Goal: Task Accomplishment & Management: Complete application form

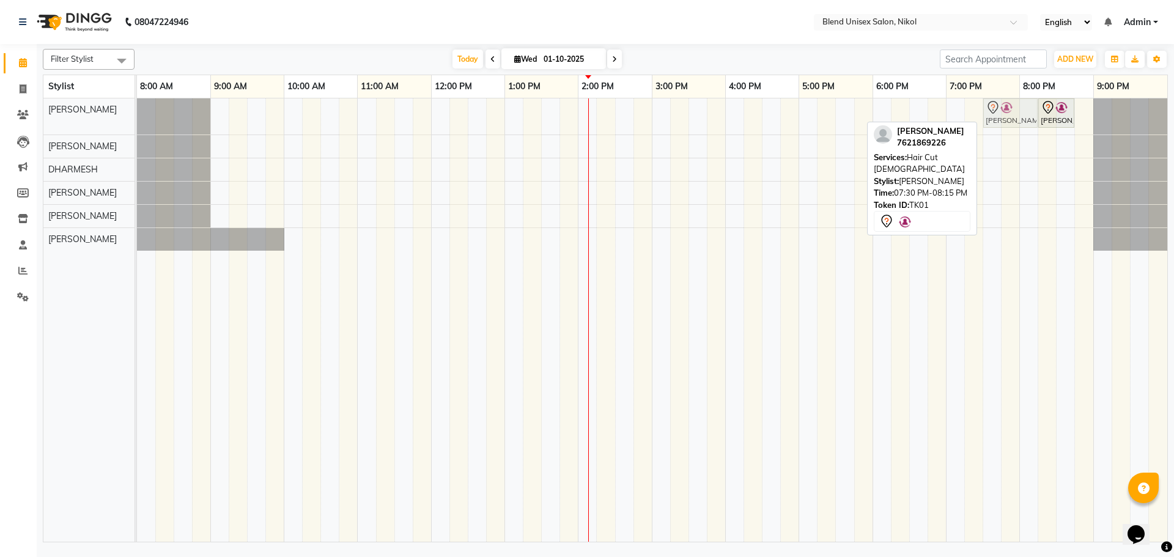
click at [137, 109] on div "[PERSON_NAME], TK01, 07:30 PM-08:15 PM, Hair Cut [DEMOGRAPHIC_DATA] [PERSON_NAM…" at bounding box center [137, 116] width 0 height 36
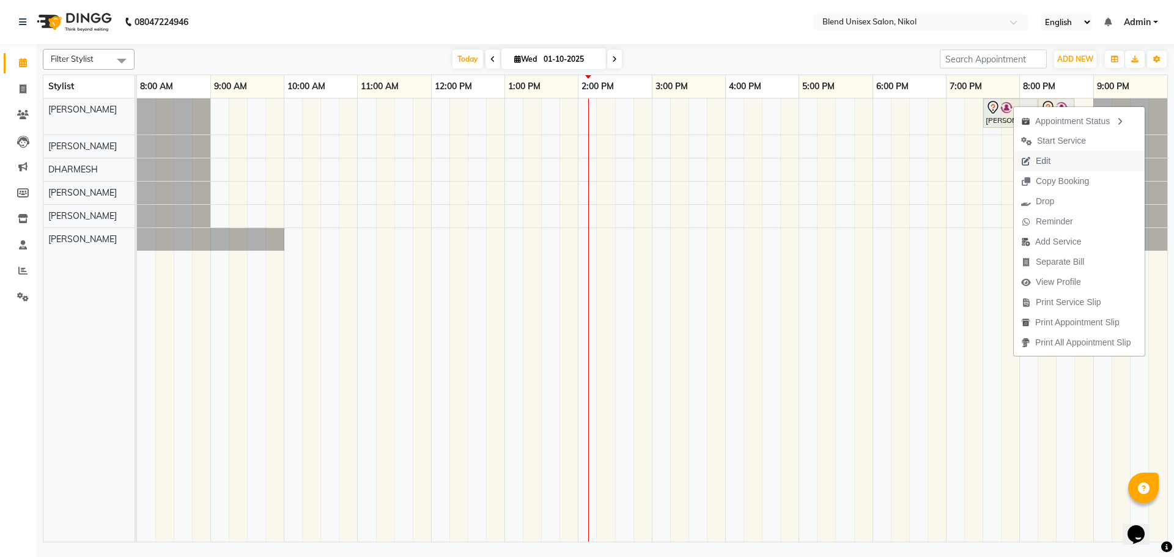
click at [1042, 156] on span "Edit" at bounding box center [1043, 161] width 15 height 13
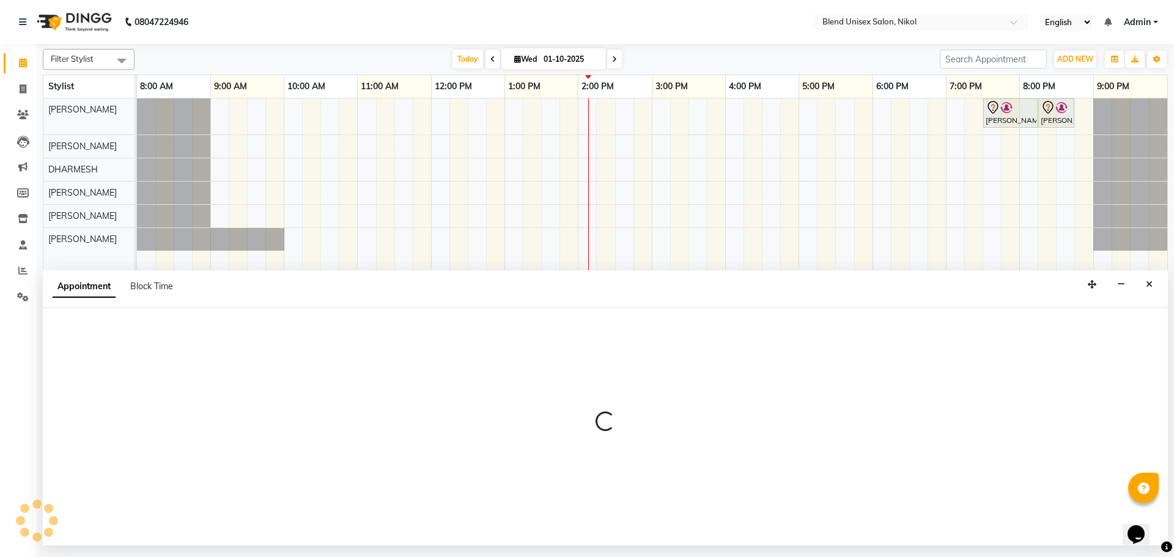
select select "tentative"
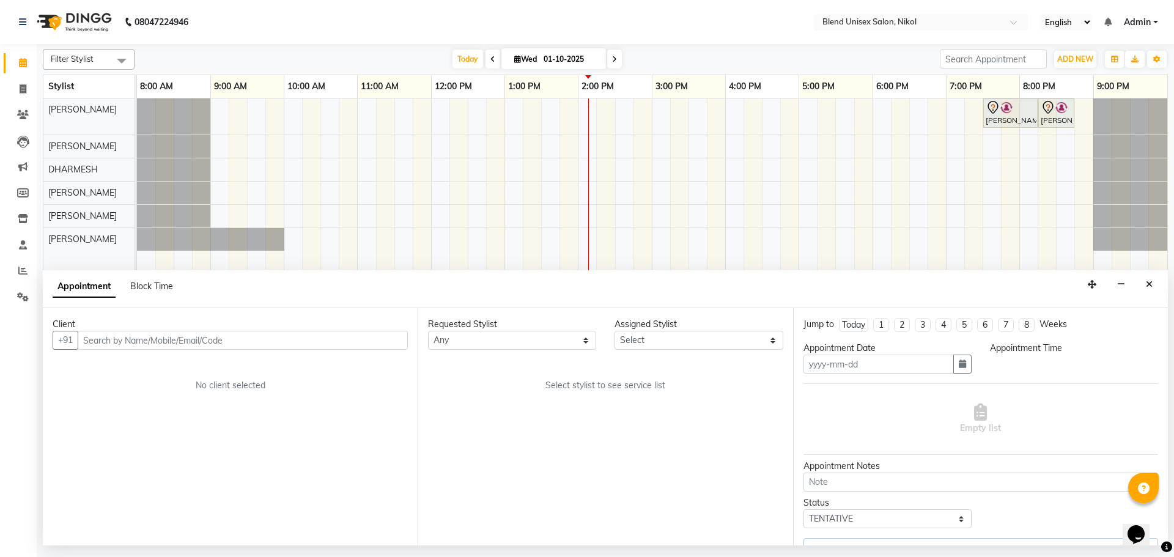
type input "01-10-2025"
select select "1170"
select select "74694"
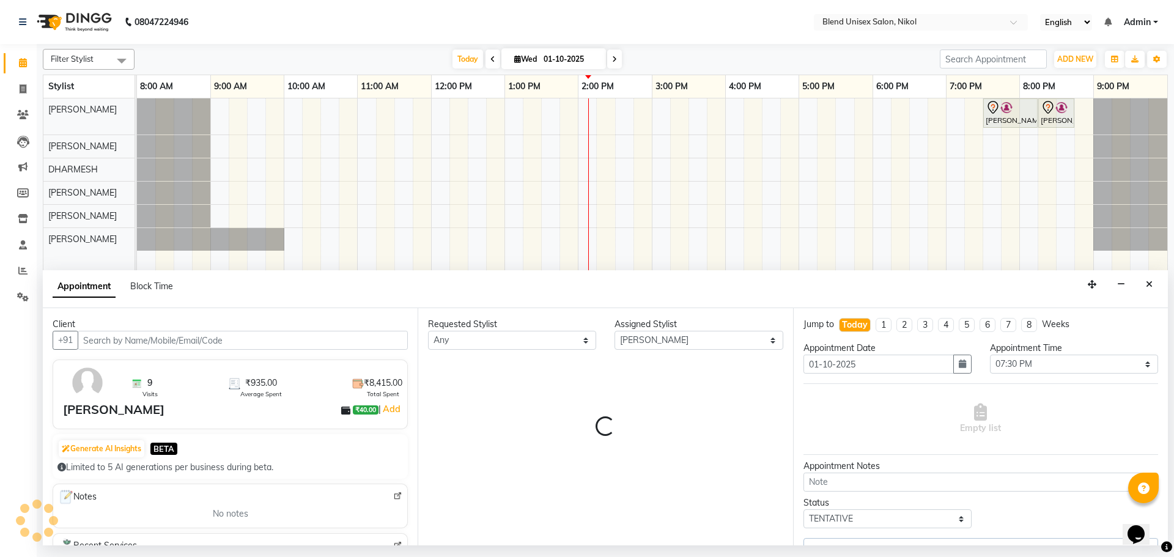
select select "3057"
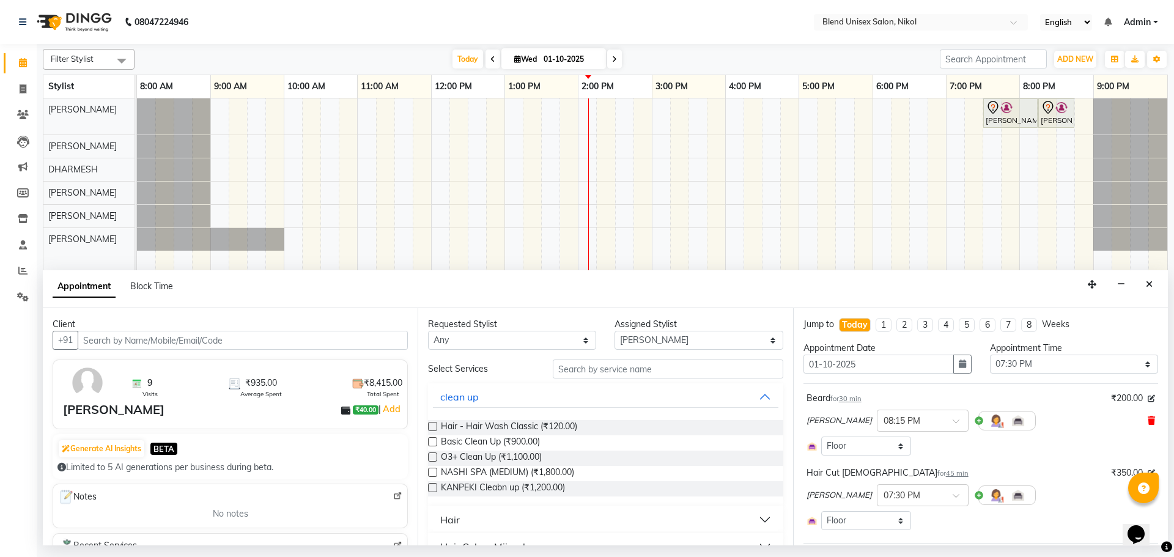
click at [1148, 421] on icon at bounding box center [1151, 420] width 7 height 9
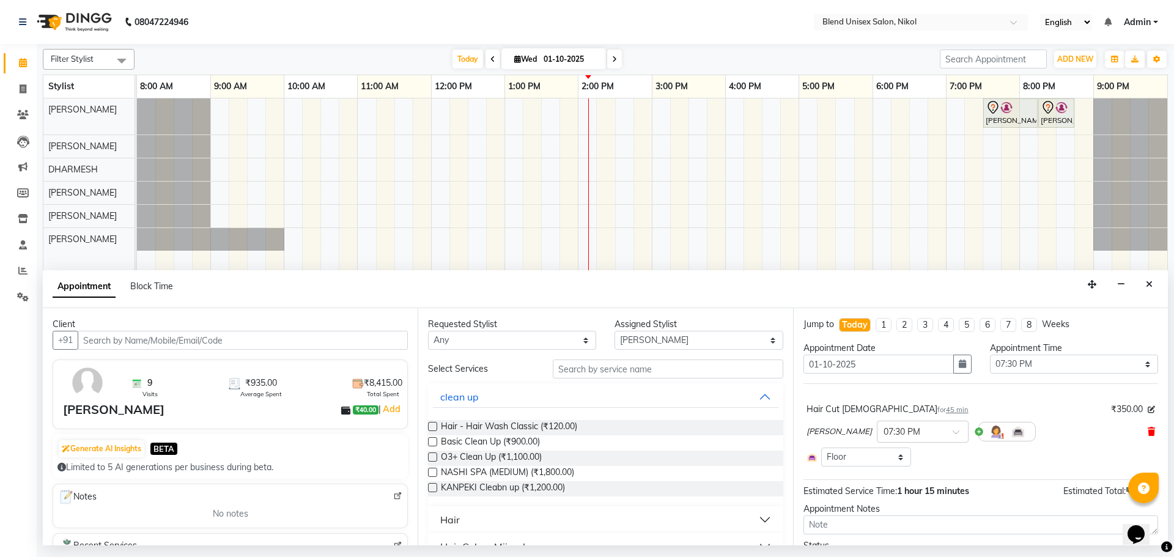
click at [1148, 430] on icon at bounding box center [1151, 431] width 7 height 9
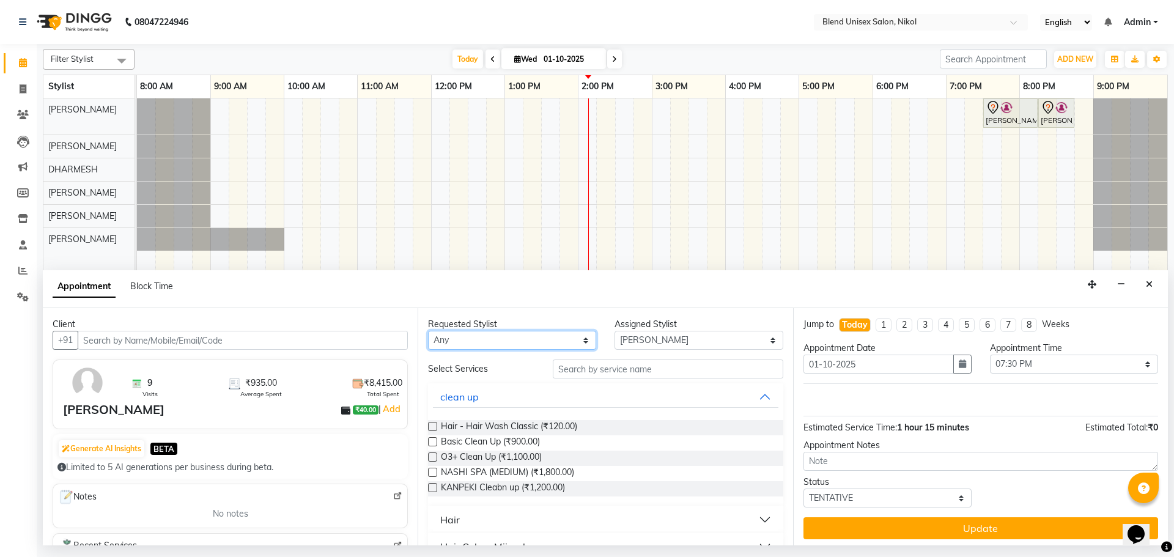
click at [550, 336] on select "Any [PERSON_NAME] AYESHA [PERSON_NAME] KAJAL NAYI [PERSON_NAME] [PERSON_NAME]" at bounding box center [512, 340] width 168 height 19
select select "45624"
click at [428, 331] on select "Any [PERSON_NAME] AYESHA [PERSON_NAME] KAJAL NAYI [PERSON_NAME] [PERSON_NAME]" at bounding box center [512, 340] width 168 height 19
select select "45624"
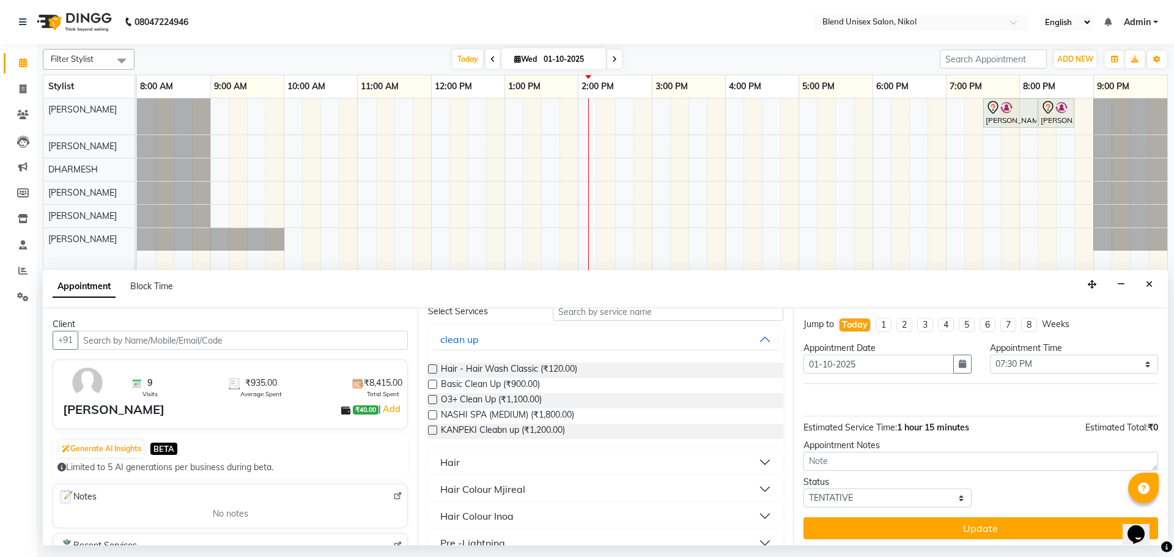
scroll to position [122, 0]
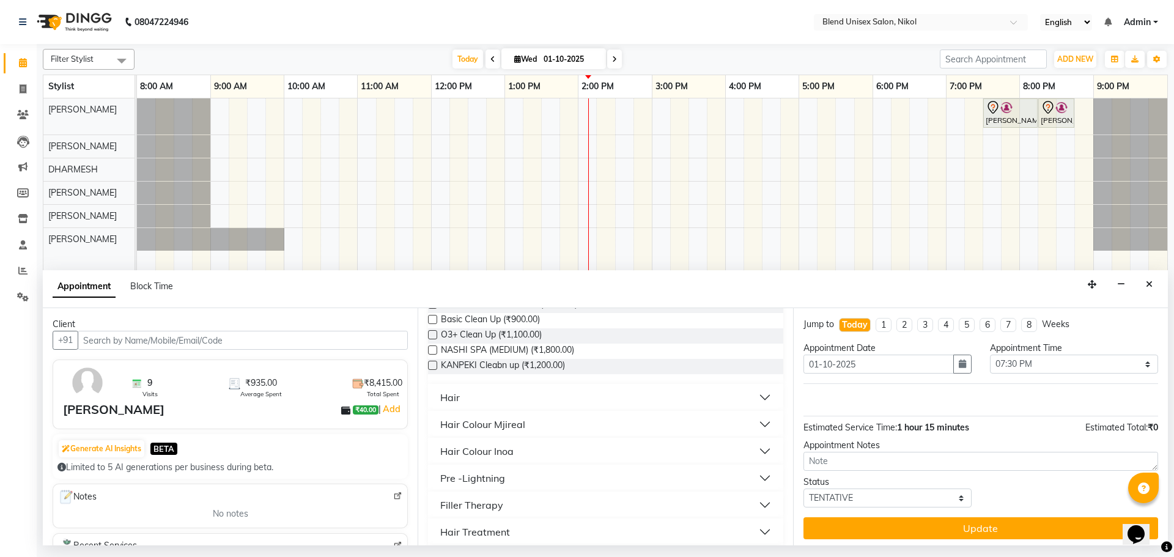
click at [494, 402] on button "Hair" at bounding box center [605, 397] width 345 height 22
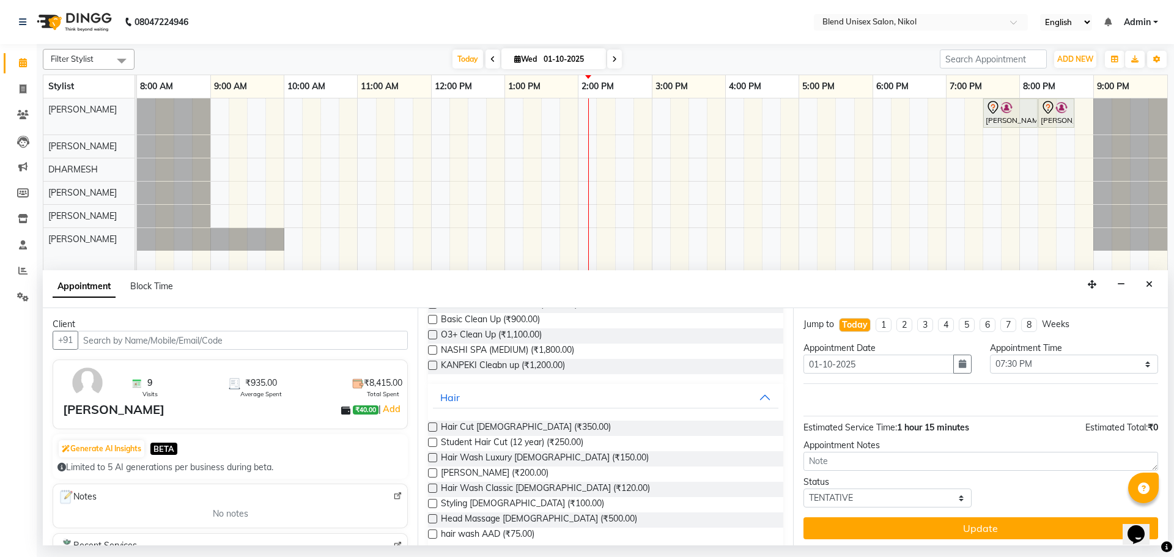
click at [430, 424] on label at bounding box center [432, 427] width 9 height 9
click at [430, 424] on input "checkbox" at bounding box center [432, 428] width 8 height 8
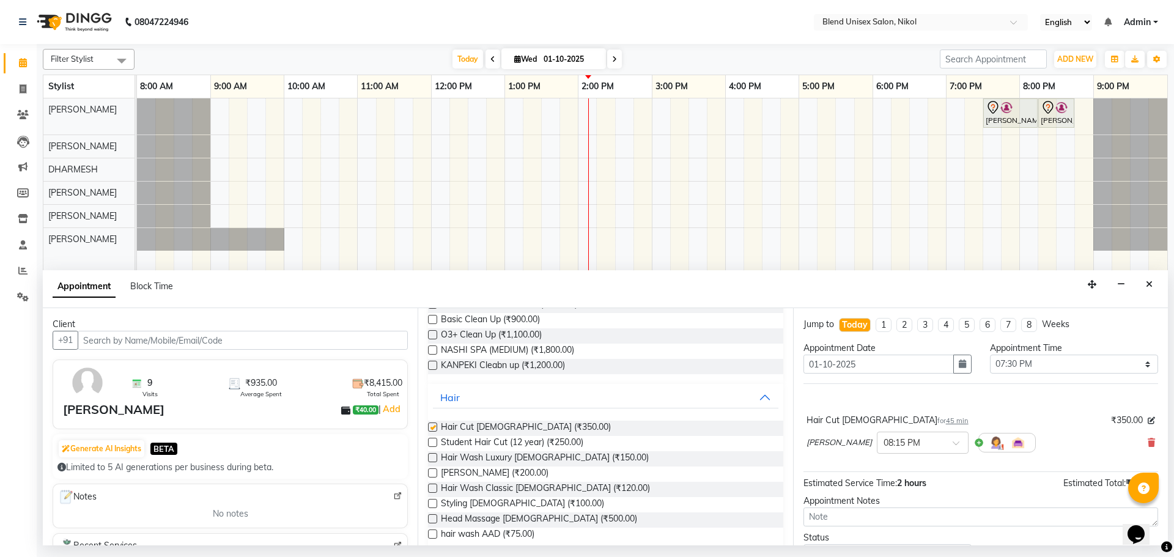
checkbox input "false"
click at [433, 473] on label at bounding box center [432, 472] width 9 height 9
click at [433, 473] on input "checkbox" at bounding box center [432, 474] width 8 height 8
checkbox input "false"
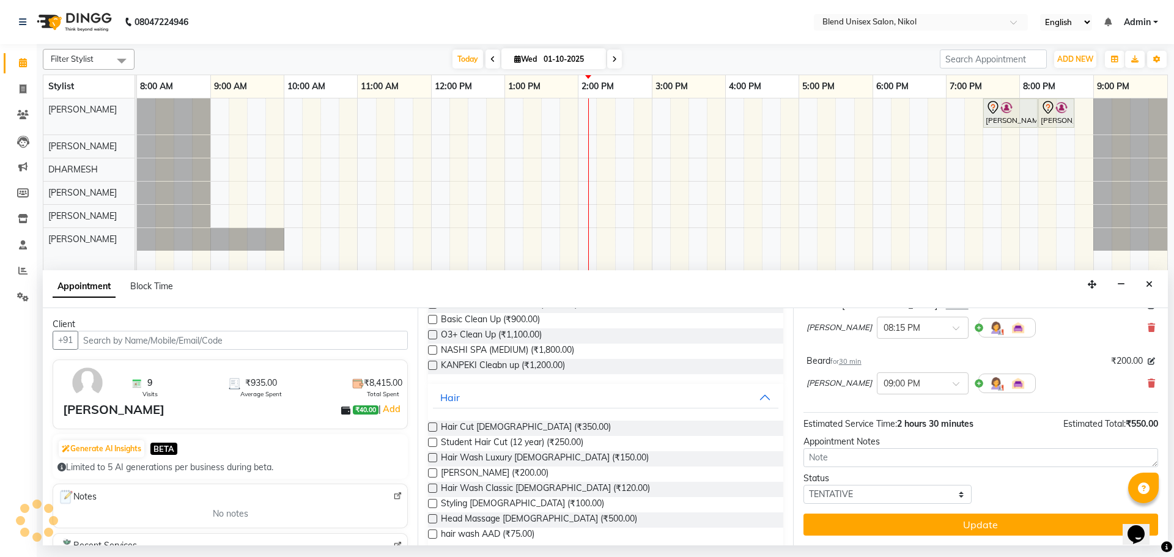
click at [952, 528] on button "Update" at bounding box center [981, 525] width 355 height 22
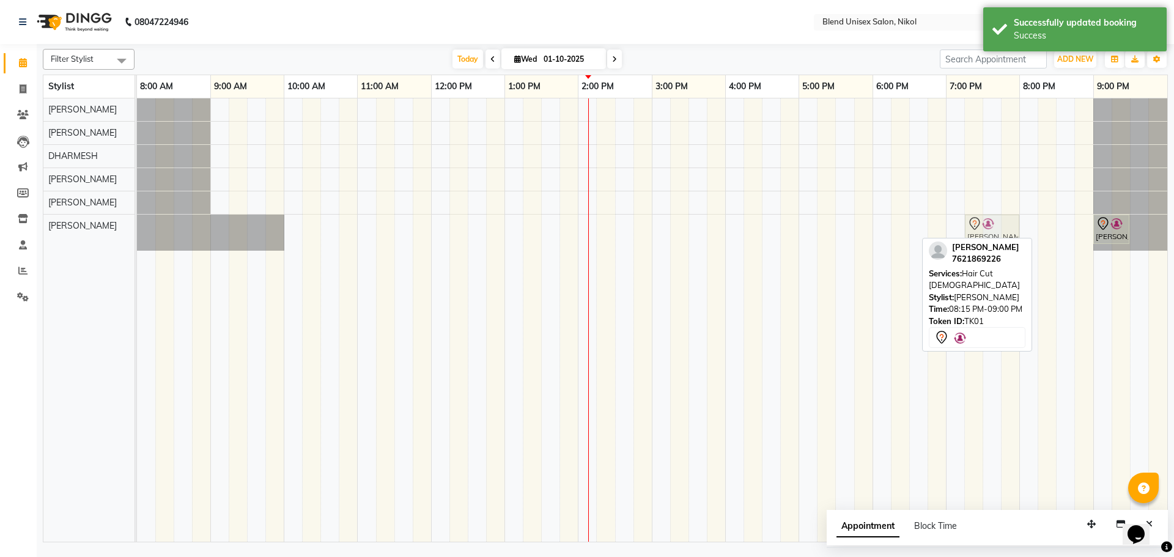
drag, startPoint x: 1066, startPoint y: 225, endPoint x: 994, endPoint y: 229, distance: 72.3
click at [137, 229] on div "[PERSON_NAME], TK01, 08:15 PM-09:00 PM, Hair Cut [DEMOGRAPHIC_DATA] [PERSON_NAM…" at bounding box center [137, 233] width 0 height 36
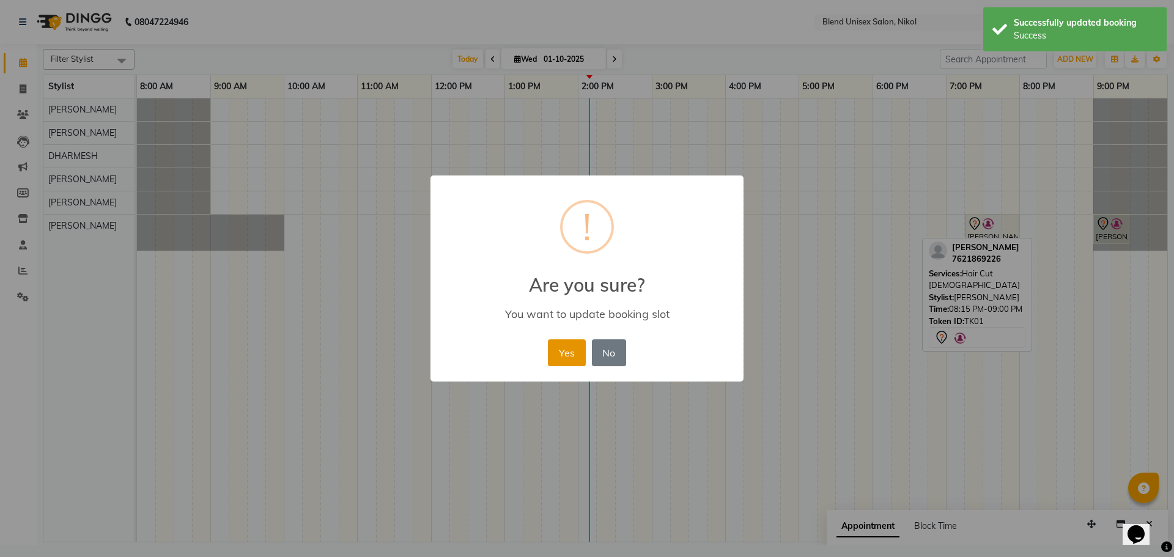
click at [560, 342] on button "Yes" at bounding box center [566, 352] width 37 height 27
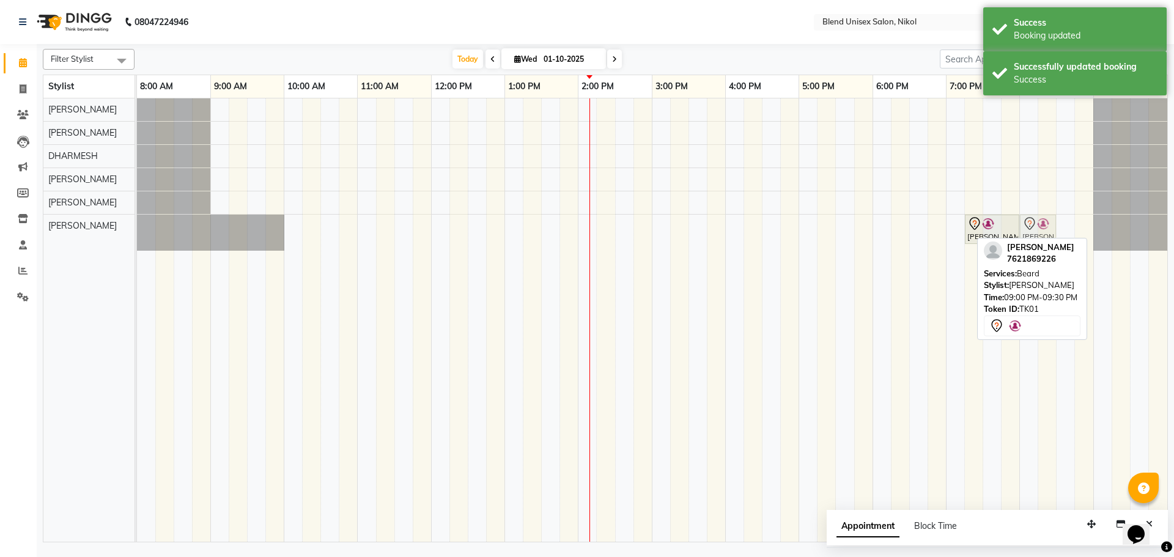
drag, startPoint x: 1107, startPoint y: 224, endPoint x: 1035, endPoint y: 223, distance: 71.5
click at [137, 223] on div "[PERSON_NAME], TK01, 07:15 PM-08:00 PM, Hair Cut [DEMOGRAPHIC_DATA] [PERSON_NAM…" at bounding box center [137, 233] width 0 height 36
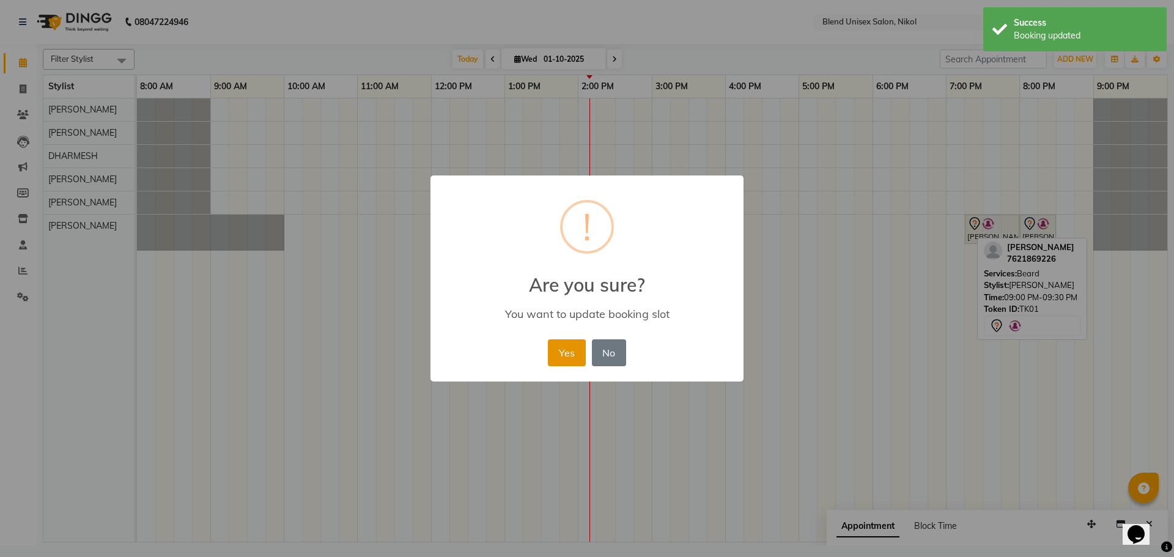
click at [561, 352] on button "Yes" at bounding box center [566, 352] width 37 height 27
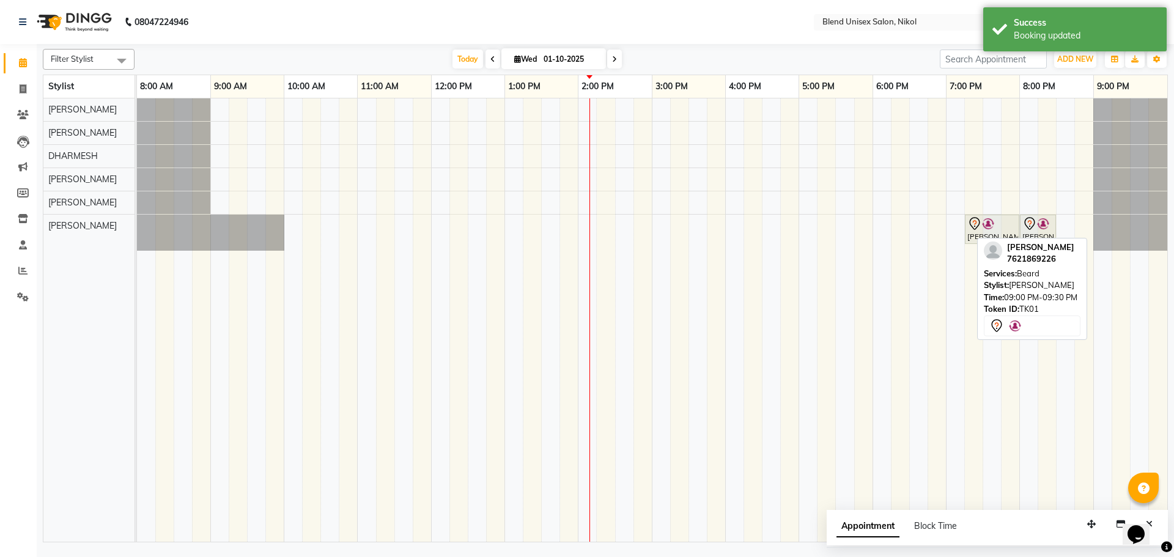
click at [700, 24] on nav "08047224946 Select Location × Blend Unisex Salon, Nikol English ENGLISH Español…" at bounding box center [587, 22] width 1174 height 44
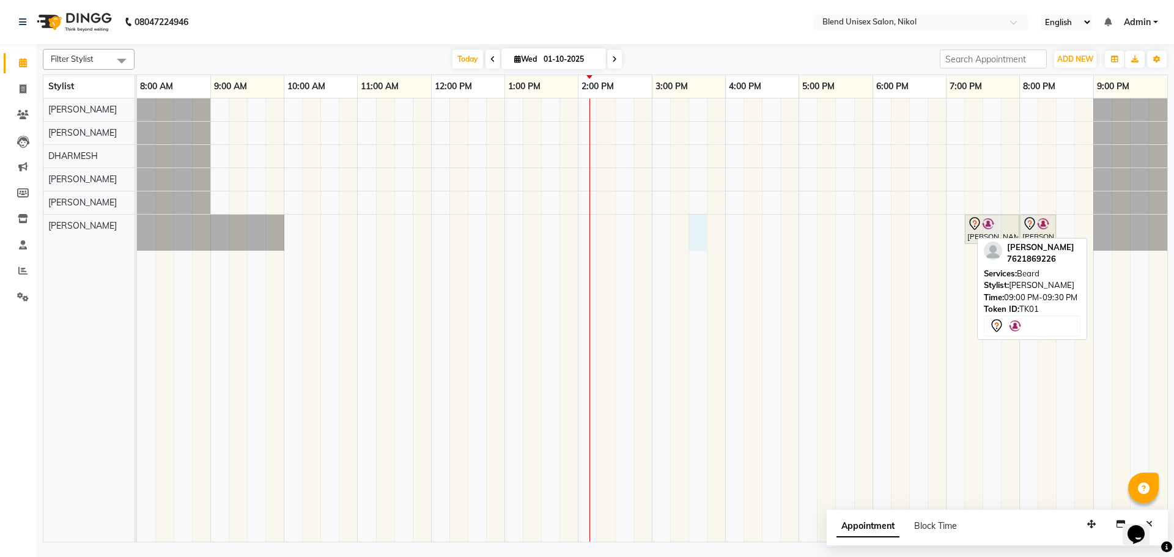
click at [694, 220] on div "[PERSON_NAME], TK01, 07:15 PM-08:00 PM, Hair Cut [DEMOGRAPHIC_DATA] [PERSON_NAM…" at bounding box center [652, 319] width 1030 height 443
select select "45624"
select select "tentative"
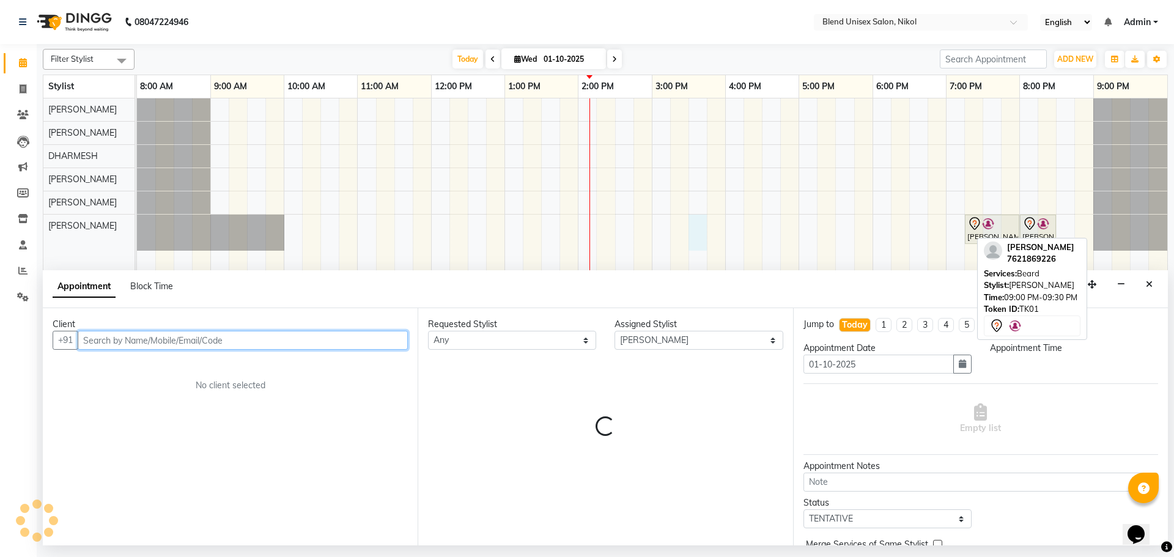
select select "930"
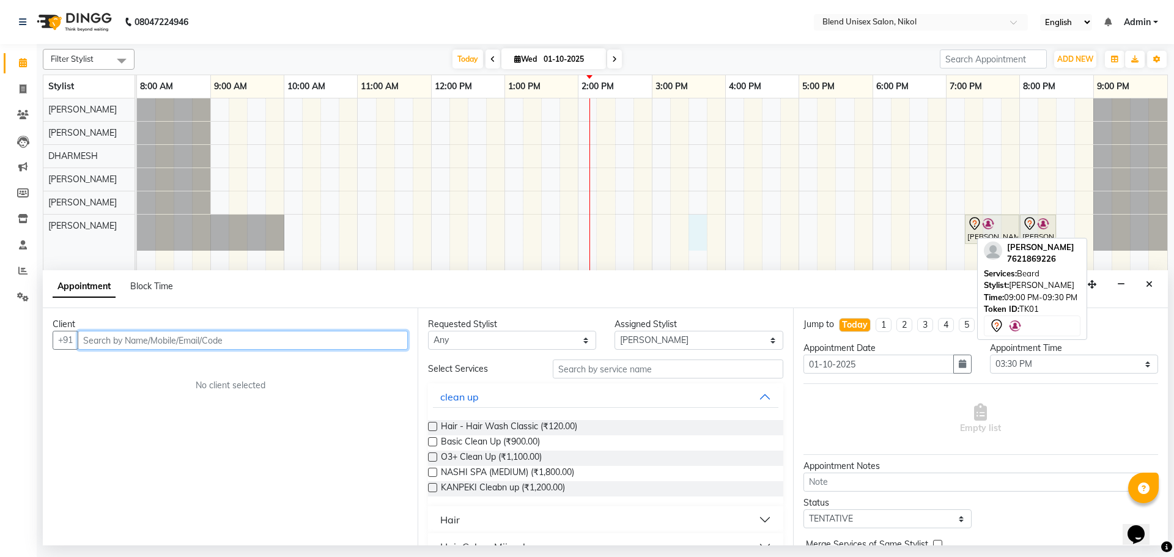
click at [223, 336] on input "text" at bounding box center [243, 340] width 330 height 19
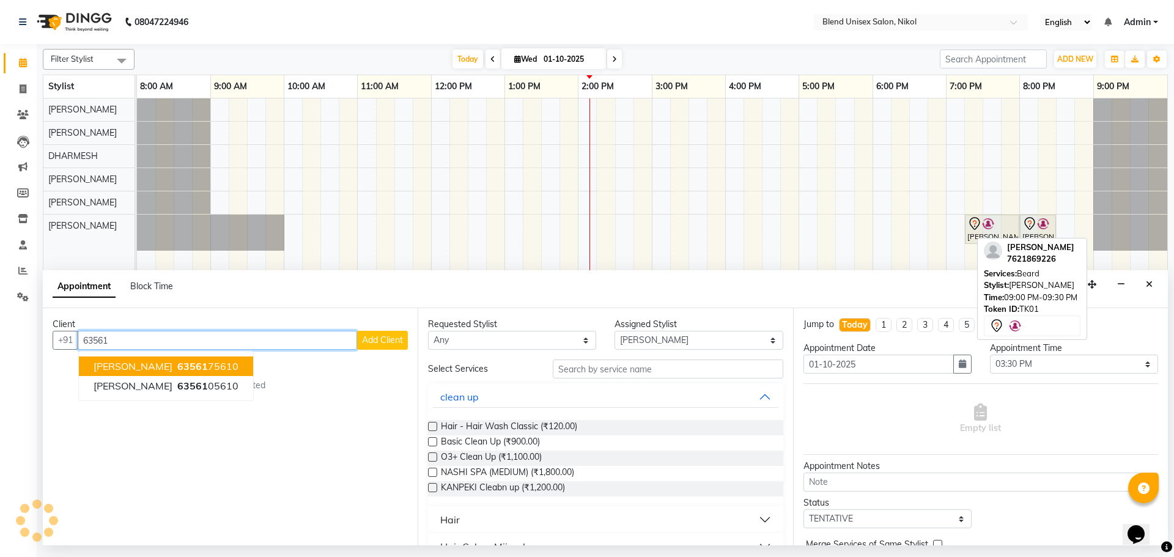
click at [158, 367] on span "[PERSON_NAME]" at bounding box center [133, 366] width 79 height 12
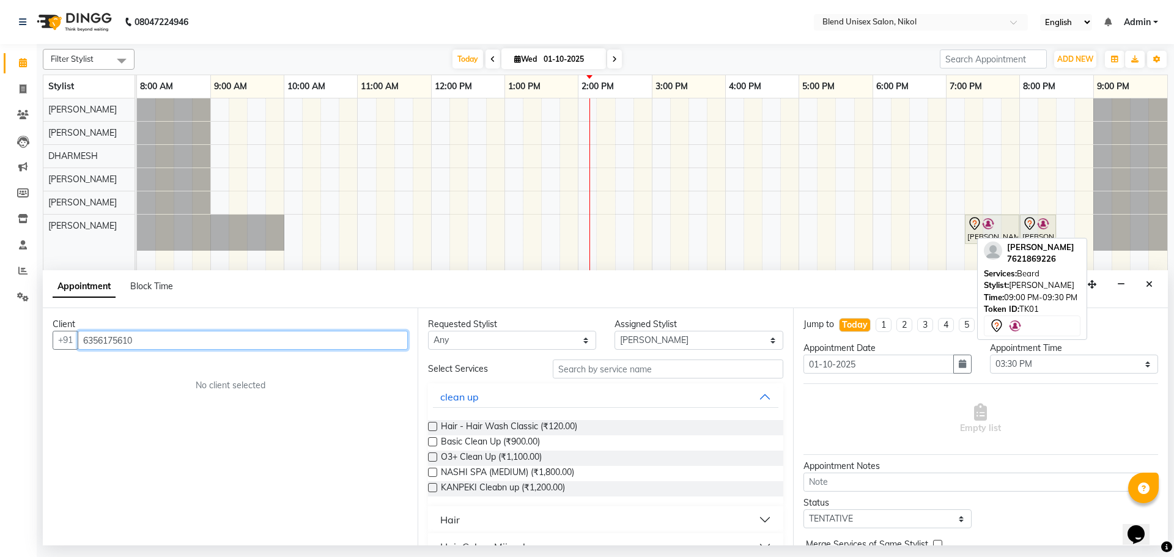
type input "6356175610"
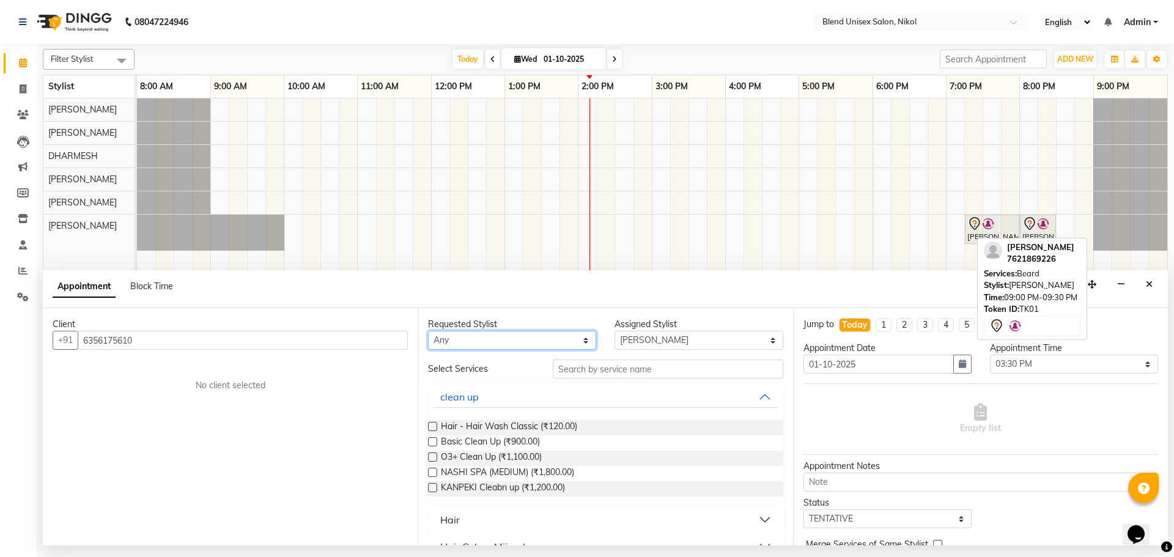
click at [509, 338] on select "Any [PERSON_NAME] AYESHA [PERSON_NAME] KAJAL NAYI [PERSON_NAME] [PERSON_NAME]" at bounding box center [512, 340] width 168 height 19
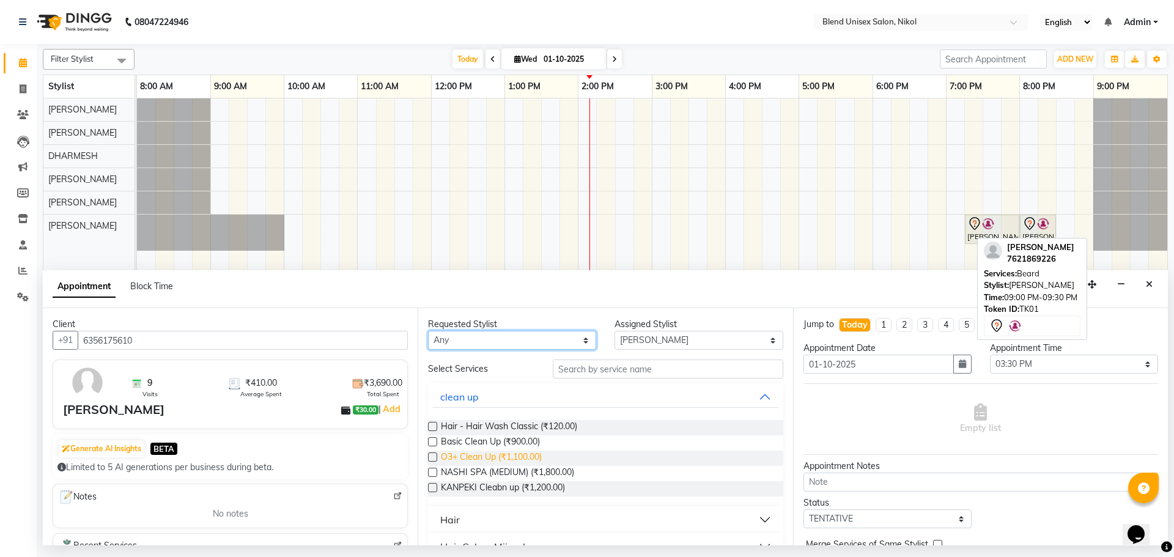
select select "45624"
click at [428, 331] on select "Any [PERSON_NAME] AYESHA [PERSON_NAME] KAJAL NAYI [PERSON_NAME] [PERSON_NAME]" at bounding box center [512, 340] width 168 height 19
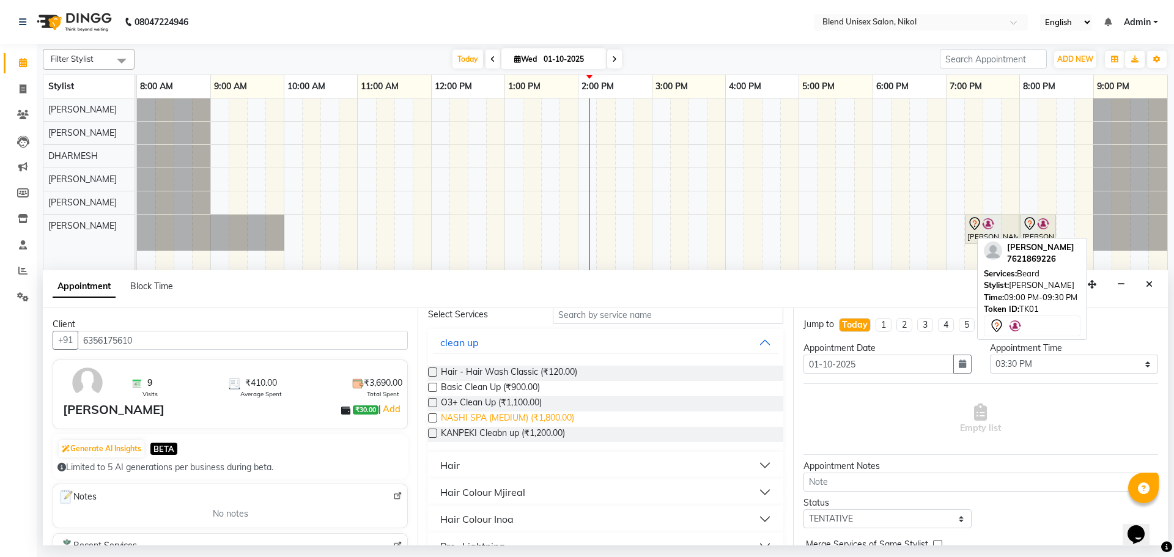
scroll to position [122, 0]
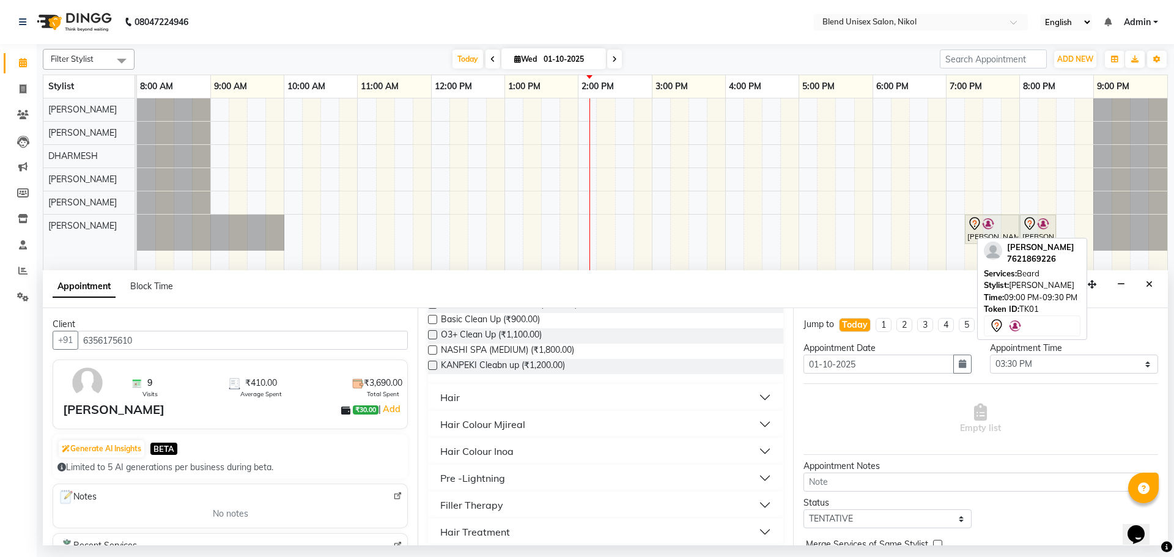
click at [448, 394] on div "Hair" at bounding box center [450, 397] width 20 height 15
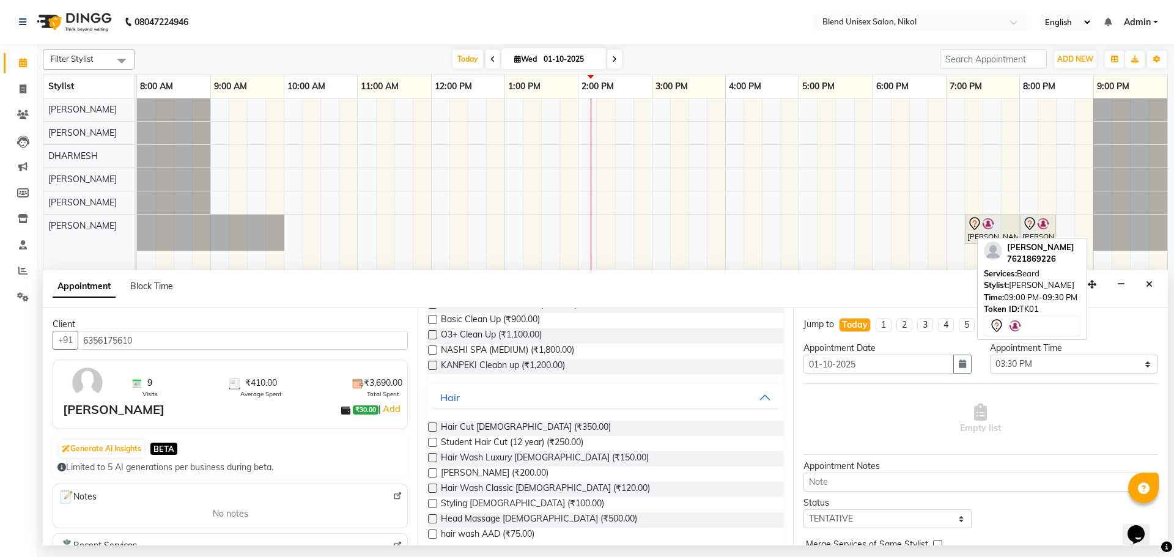
click at [430, 471] on label at bounding box center [432, 472] width 9 height 9
click at [430, 471] on input "checkbox" at bounding box center [432, 474] width 8 height 8
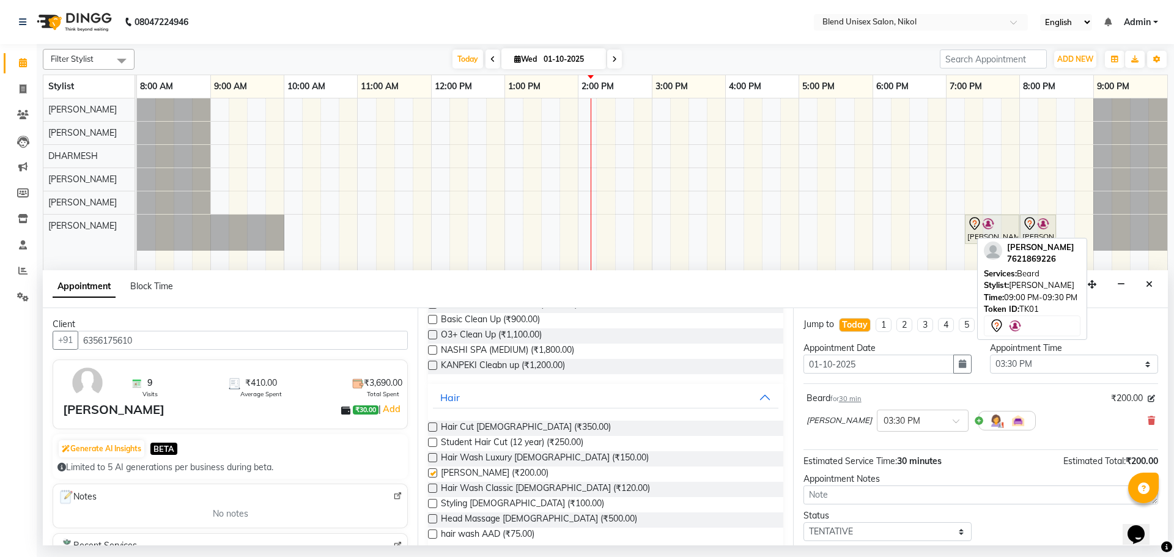
checkbox input "false"
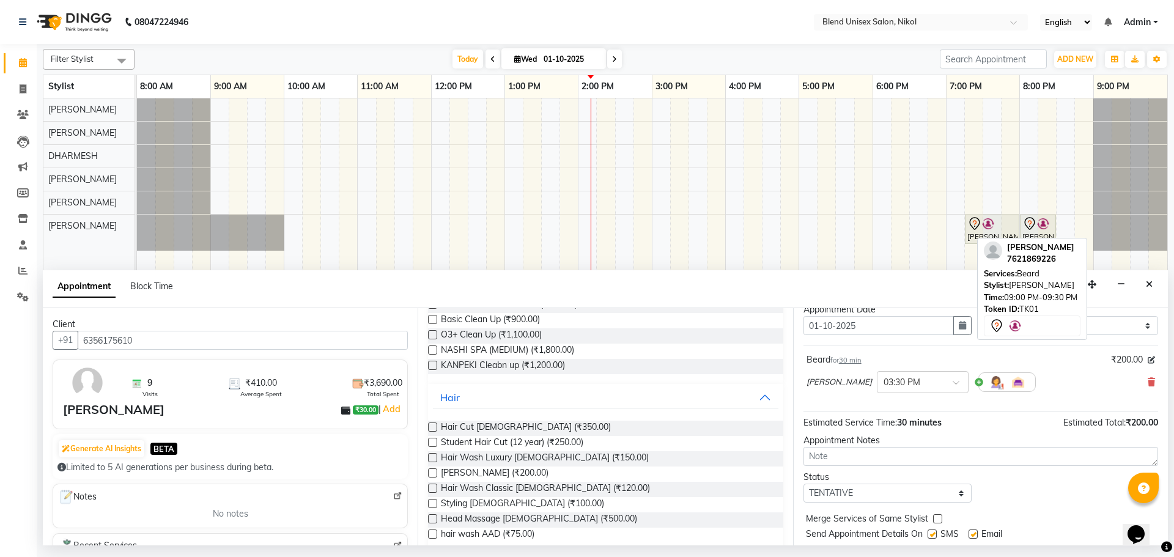
scroll to position [73, 0]
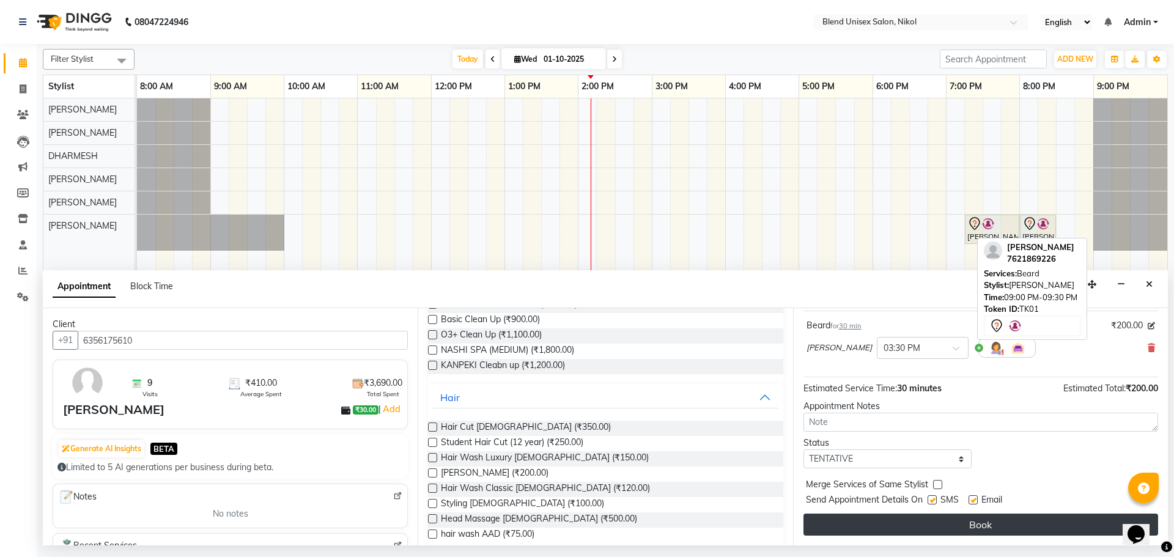
click at [930, 528] on button "Book" at bounding box center [981, 525] width 355 height 22
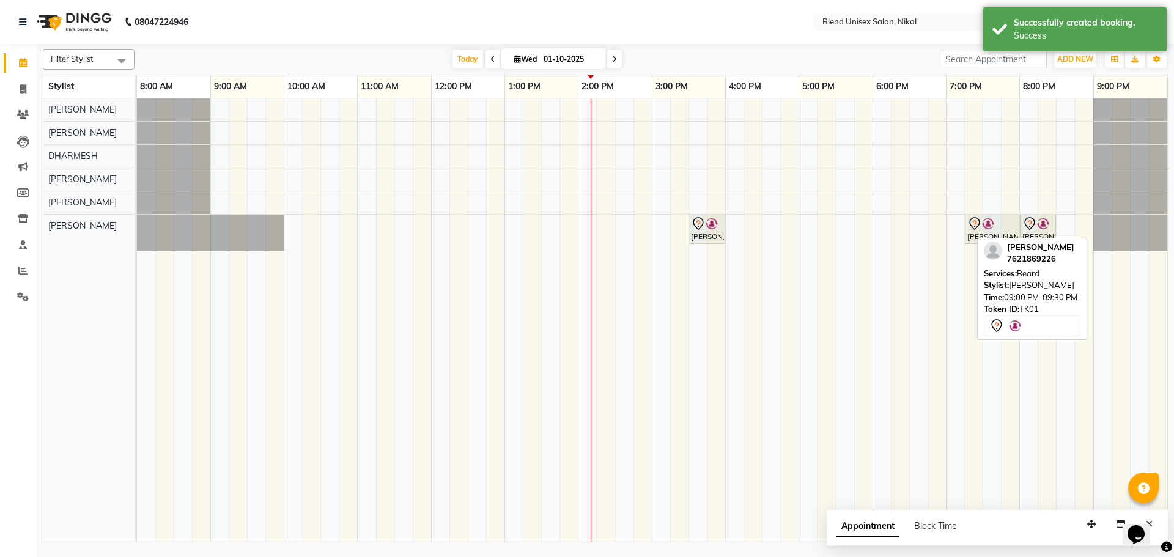
click at [756, 223] on div "[PERSON_NAME], TK02, 03:30 PM-04:00 PM, [PERSON_NAME] [PERSON_NAME], TK01, 07:1…" at bounding box center [652, 319] width 1030 height 443
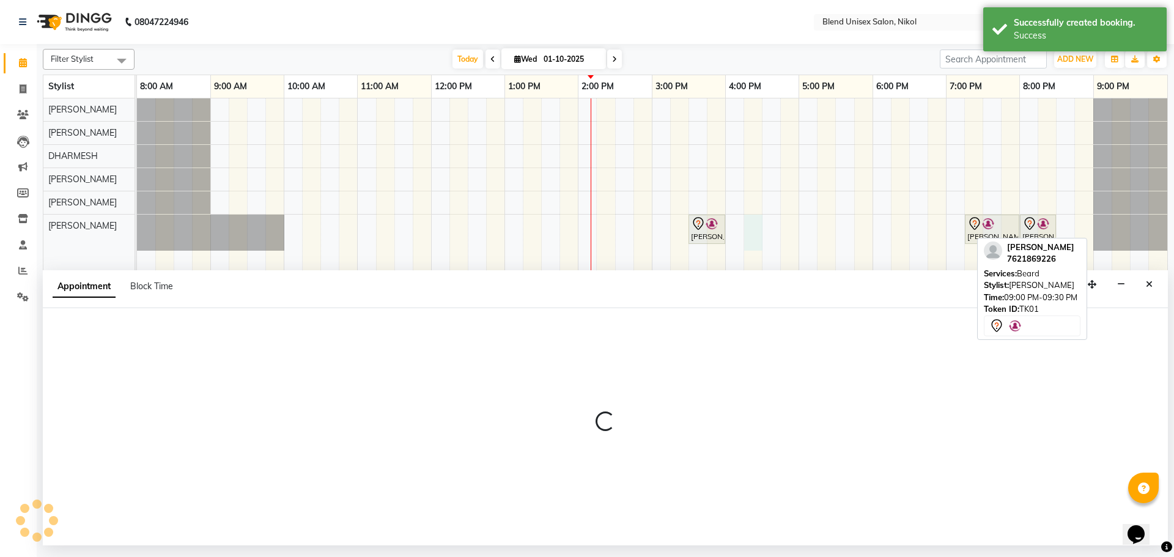
select select "45624"
select select "975"
select select "tentative"
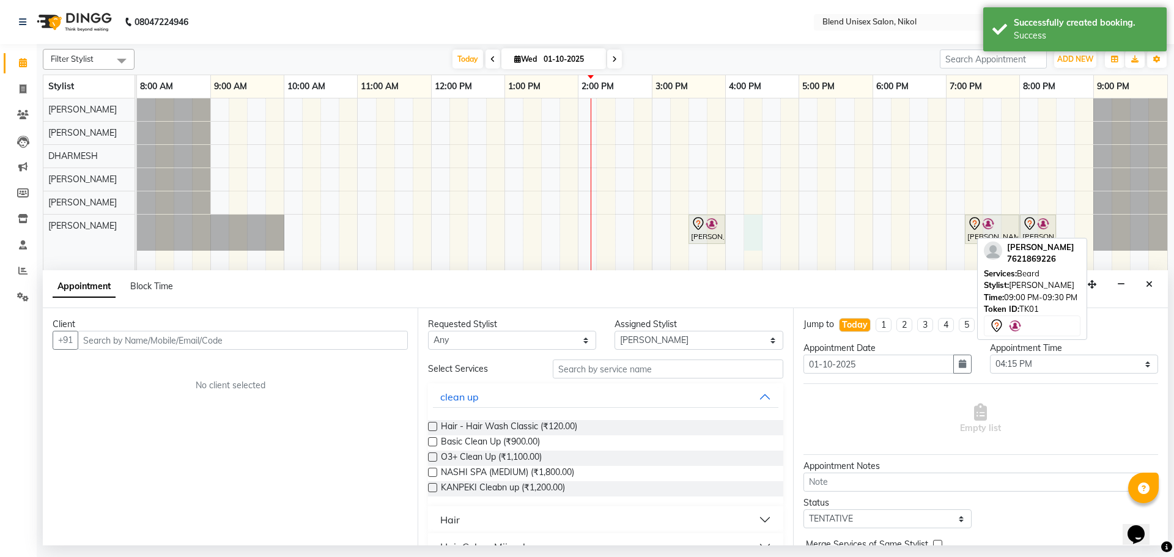
click at [164, 343] on input "text" at bounding box center [243, 340] width 330 height 19
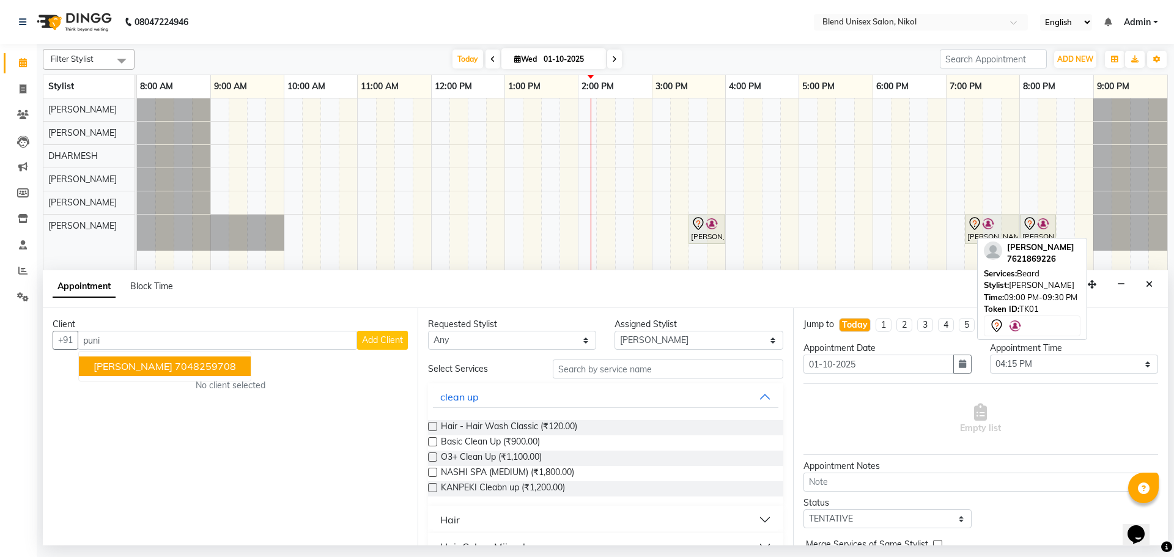
click at [175, 362] on ngb-highlight "7048259708" at bounding box center [205, 366] width 61 height 12
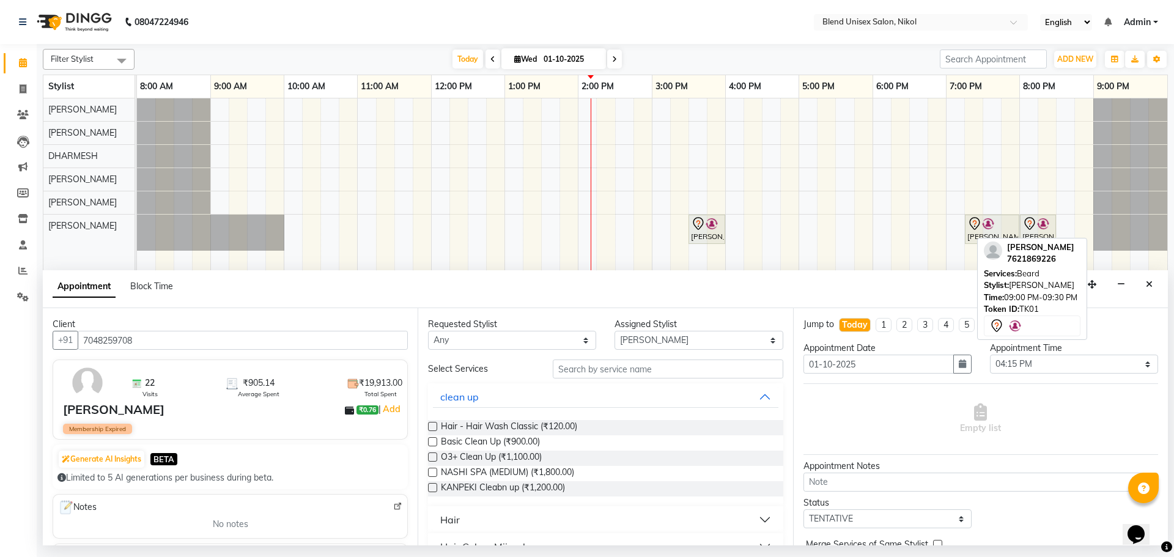
type input "7048259708"
click at [462, 339] on select "Any [PERSON_NAME] AYESHA [PERSON_NAME] KAJAL NAYI [PERSON_NAME] [PERSON_NAME]" at bounding box center [512, 340] width 168 height 19
select select "45624"
click at [428, 331] on select "Any [PERSON_NAME] AYESHA [PERSON_NAME] KAJAL NAYI [PERSON_NAME] [PERSON_NAME]" at bounding box center [512, 340] width 168 height 19
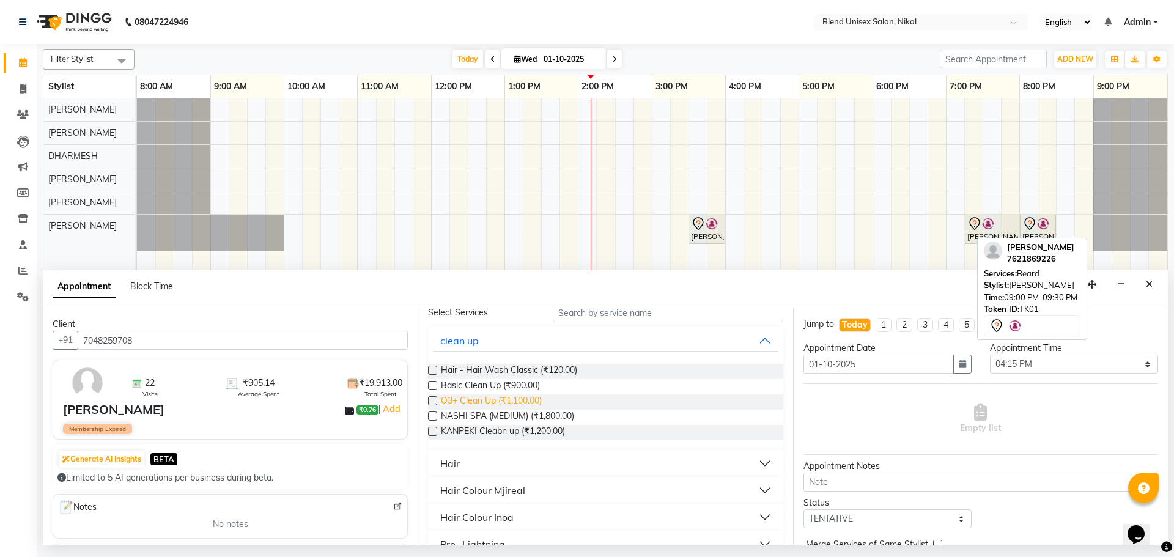
scroll to position [122, 0]
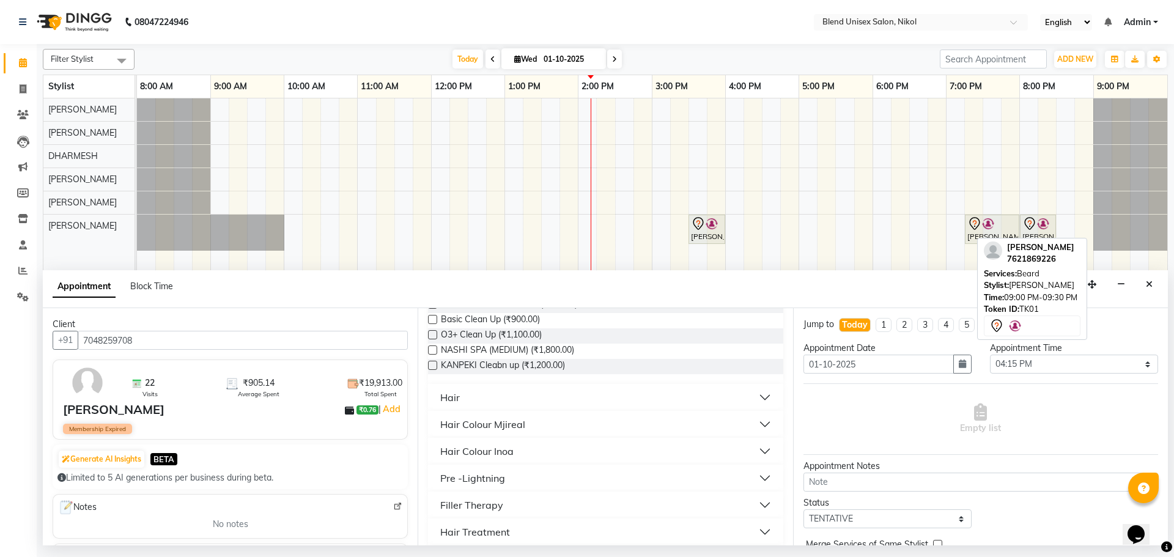
click at [460, 396] on button "Hair" at bounding box center [605, 397] width 345 height 22
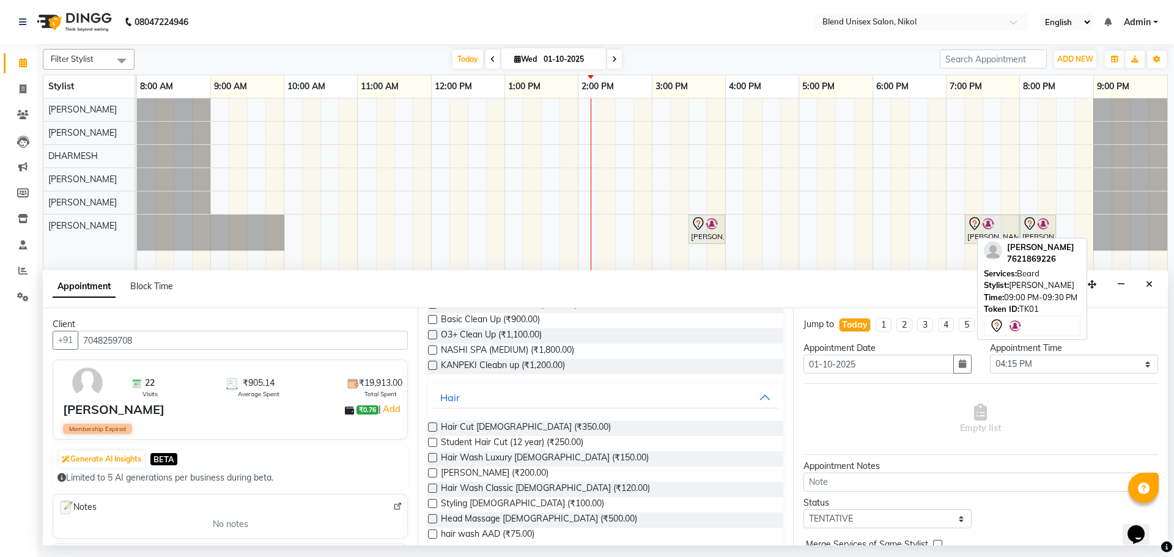
click at [432, 426] on label at bounding box center [432, 427] width 9 height 9
click at [432, 426] on input "checkbox" at bounding box center [432, 428] width 8 height 8
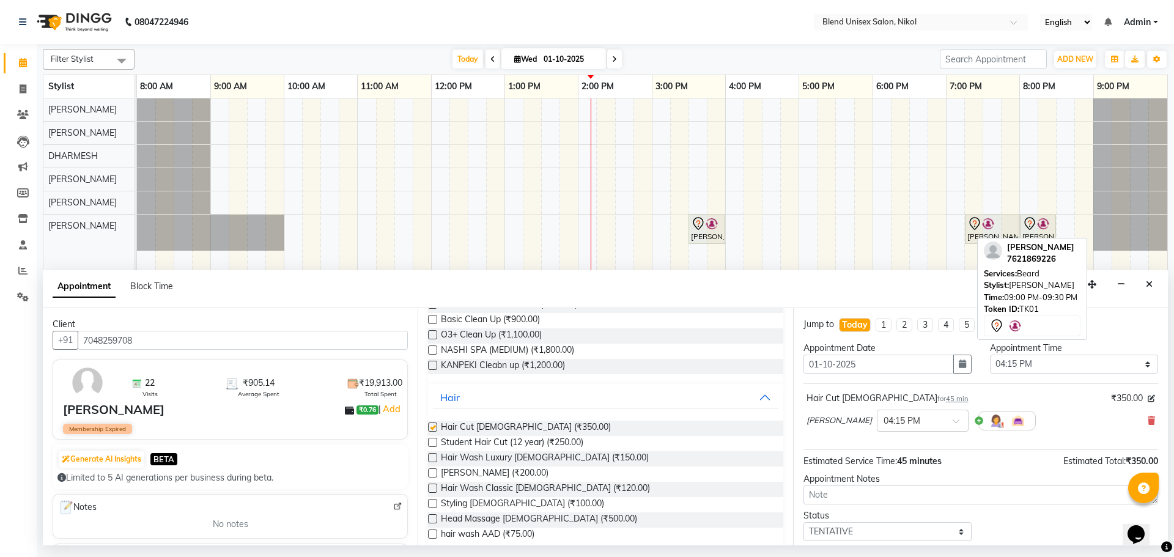
checkbox input "false"
click at [432, 474] on label at bounding box center [432, 472] width 9 height 9
click at [432, 474] on input "checkbox" at bounding box center [432, 474] width 8 height 8
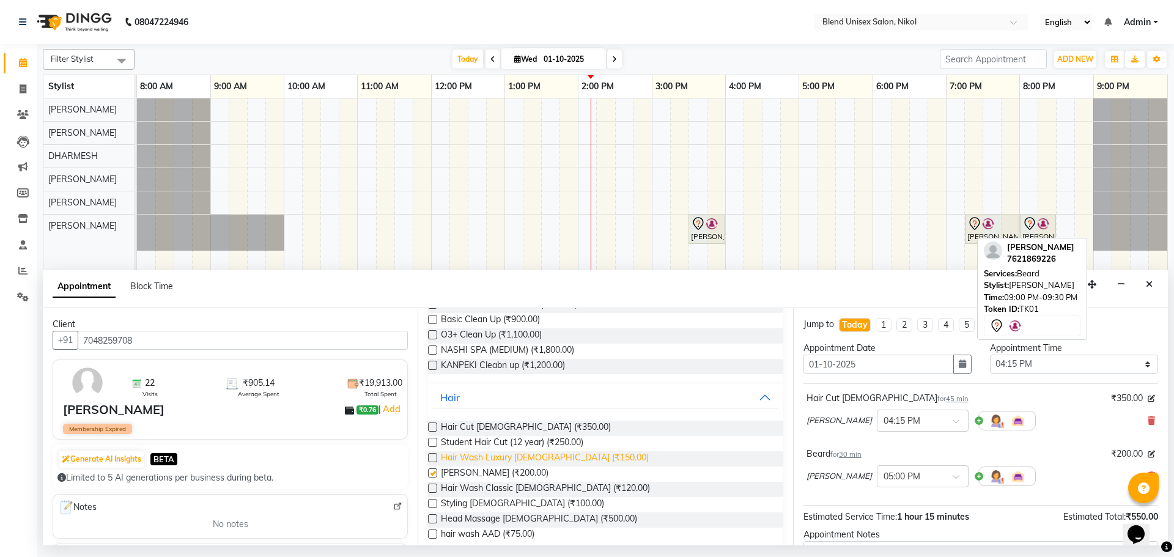
checkbox input "false"
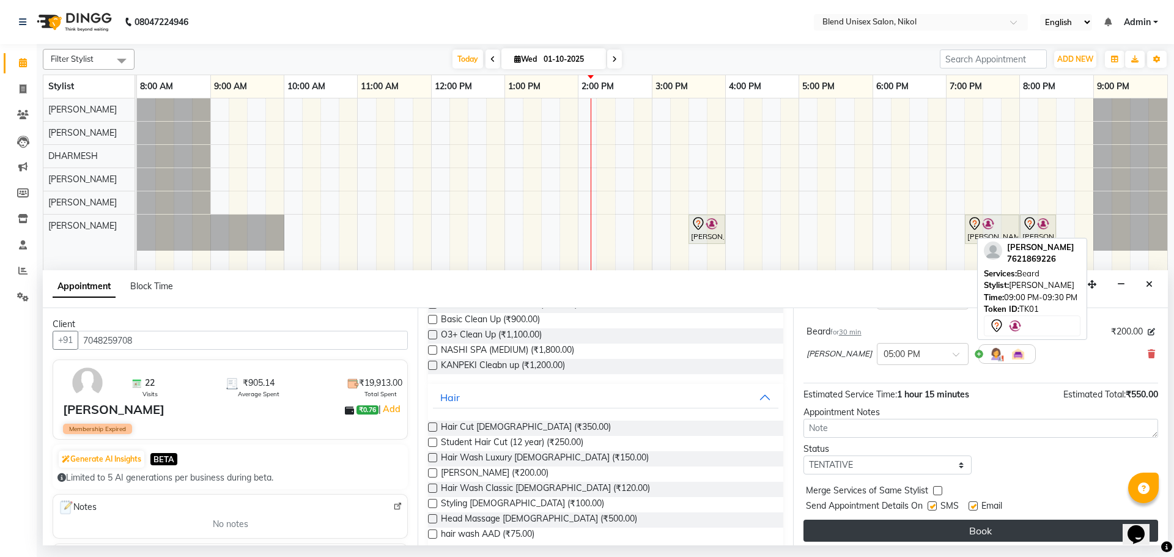
click at [889, 531] on button "Book" at bounding box center [981, 531] width 355 height 22
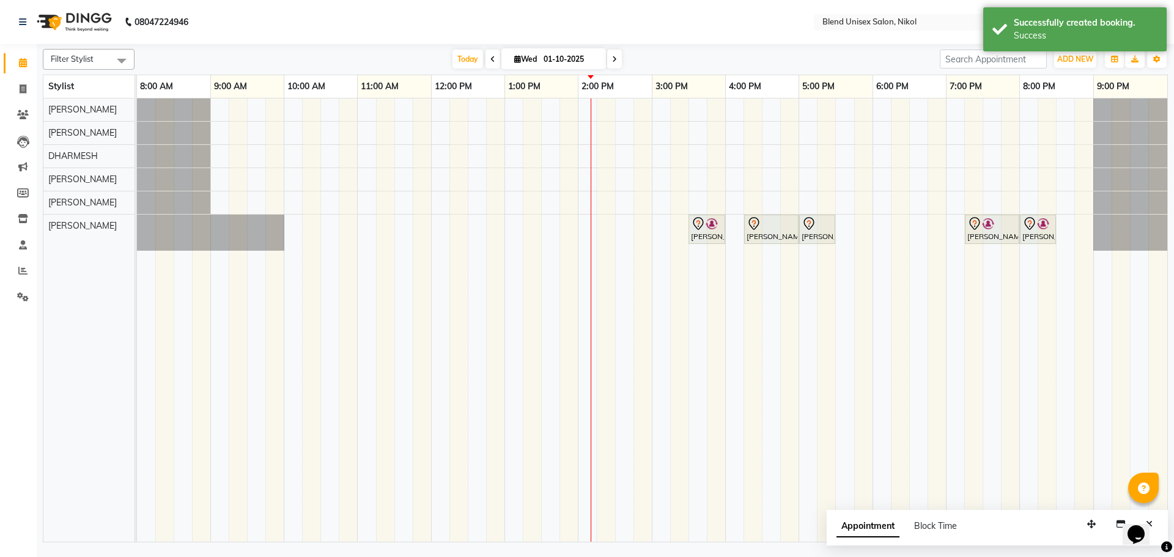
click at [756, 48] on div "Filter Stylist Select All AJAY NAYI AYESHA [PERSON_NAME] KAJAL NAYI [PERSON_NAM…" at bounding box center [605, 293] width 1125 height 498
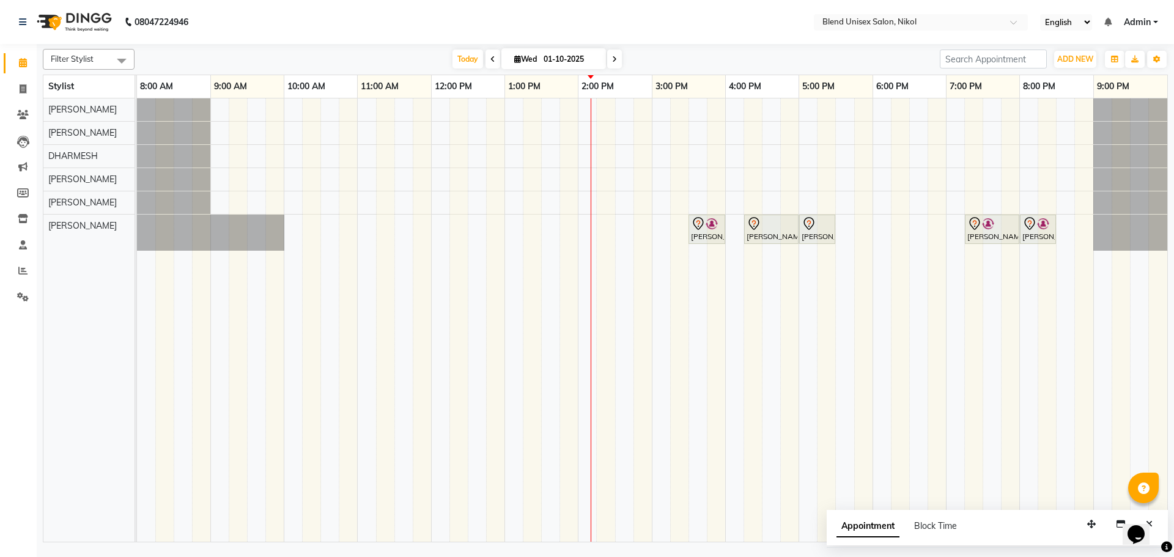
click at [1157, 513] on div "Opens Chat This icon Opens the chat window." at bounding box center [1142, 513] width 29 height 0
click at [642, 25] on nav "08047224946 Select Location × Blend Unisex Salon, Nikol English ENGLISH Español…" at bounding box center [587, 22] width 1174 height 44
click at [613, 57] on icon at bounding box center [614, 59] width 5 height 7
type input "02-10-2025"
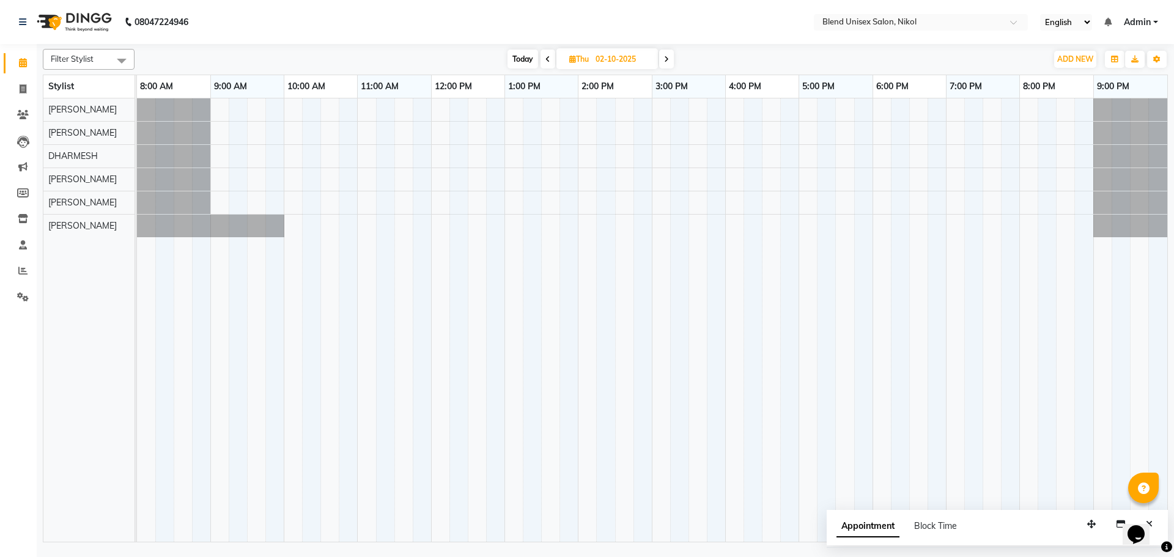
click at [625, 221] on div at bounding box center [652, 319] width 1030 height 443
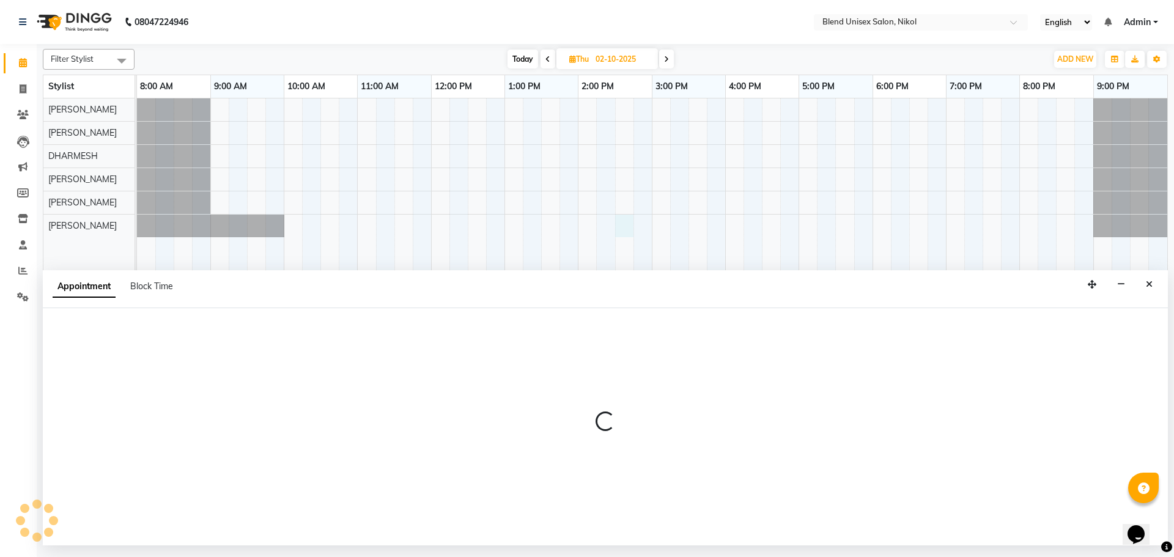
select select "45624"
select select "tentative"
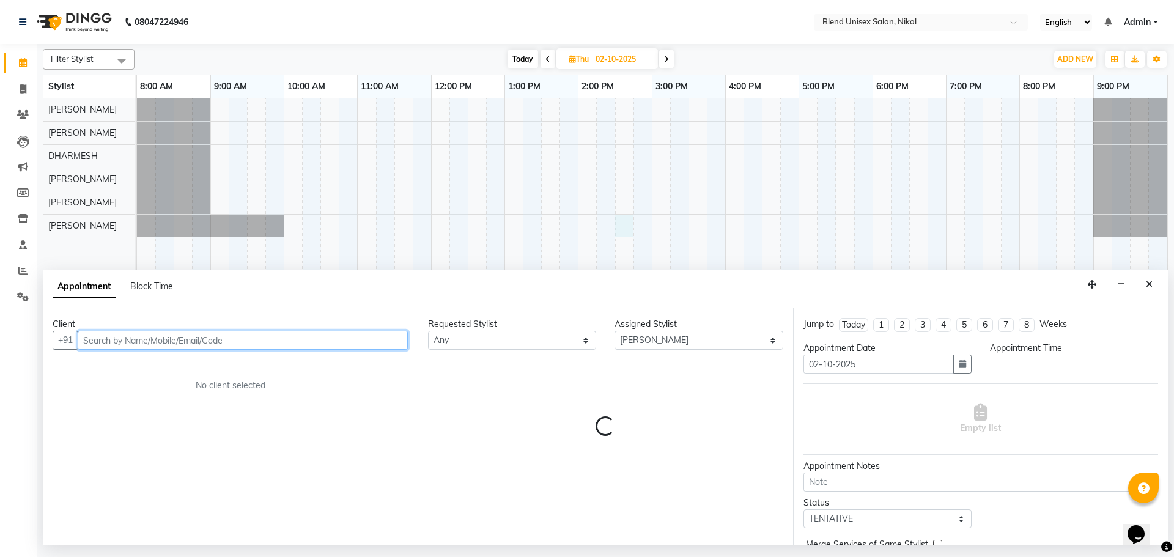
select select "870"
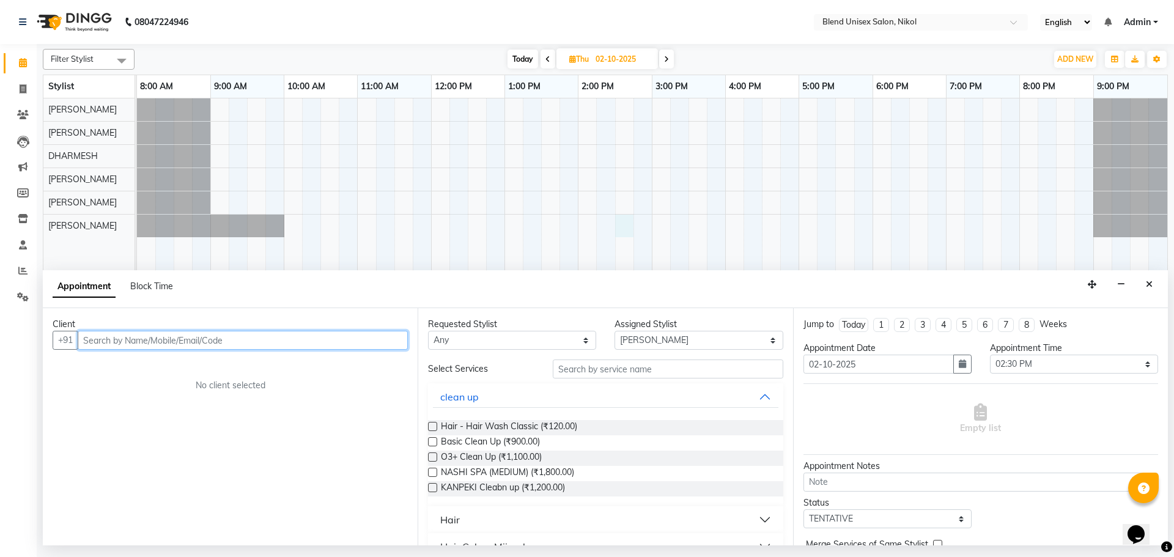
click at [99, 340] on input "text" at bounding box center [243, 340] width 330 height 19
click at [174, 338] on input "text" at bounding box center [243, 340] width 330 height 19
click at [125, 368] on span "kaushik" at bounding box center [111, 366] width 35 height 12
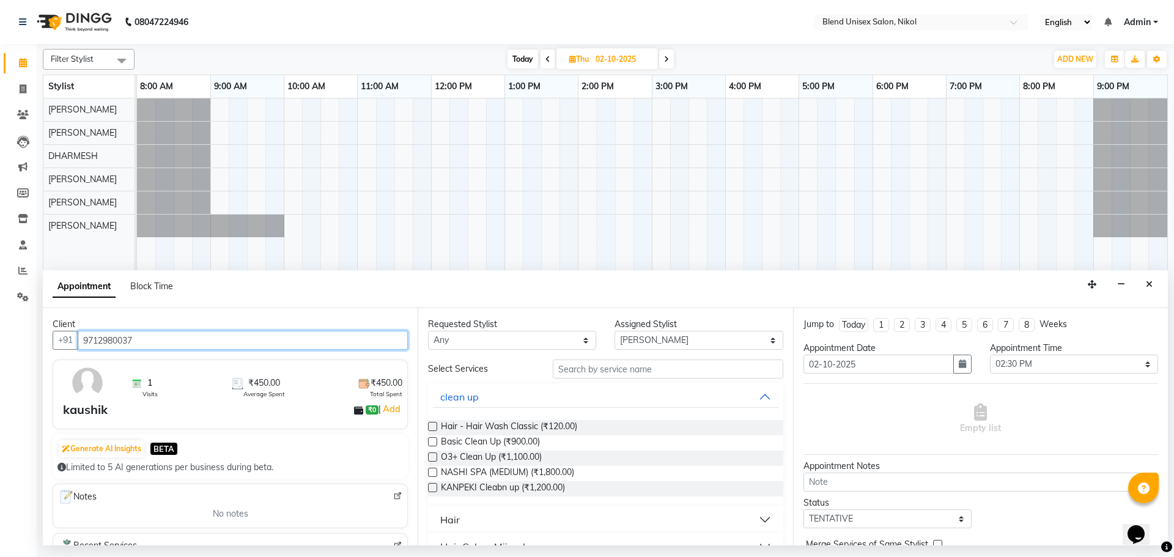
type input "9712980037"
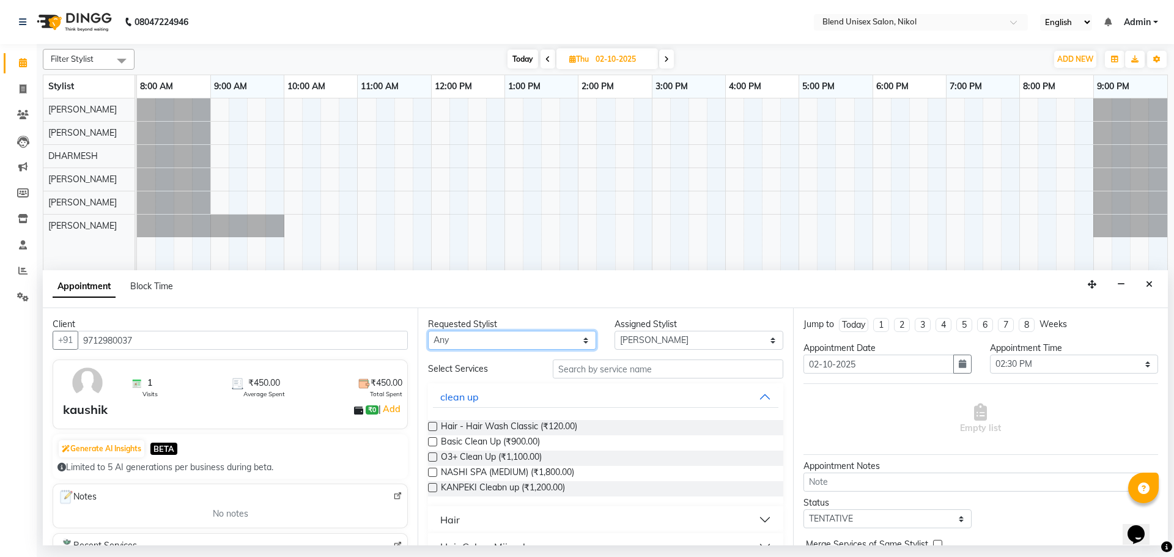
click at [464, 342] on select "Any [PERSON_NAME] AYESHA [PERSON_NAME] KAJAL NAYI [PERSON_NAME] [PERSON_NAME]" at bounding box center [512, 340] width 168 height 19
select select "45624"
click at [428, 331] on select "Any [PERSON_NAME] AYESHA [PERSON_NAME] KAJAL NAYI [PERSON_NAME] [PERSON_NAME]" at bounding box center [512, 340] width 168 height 19
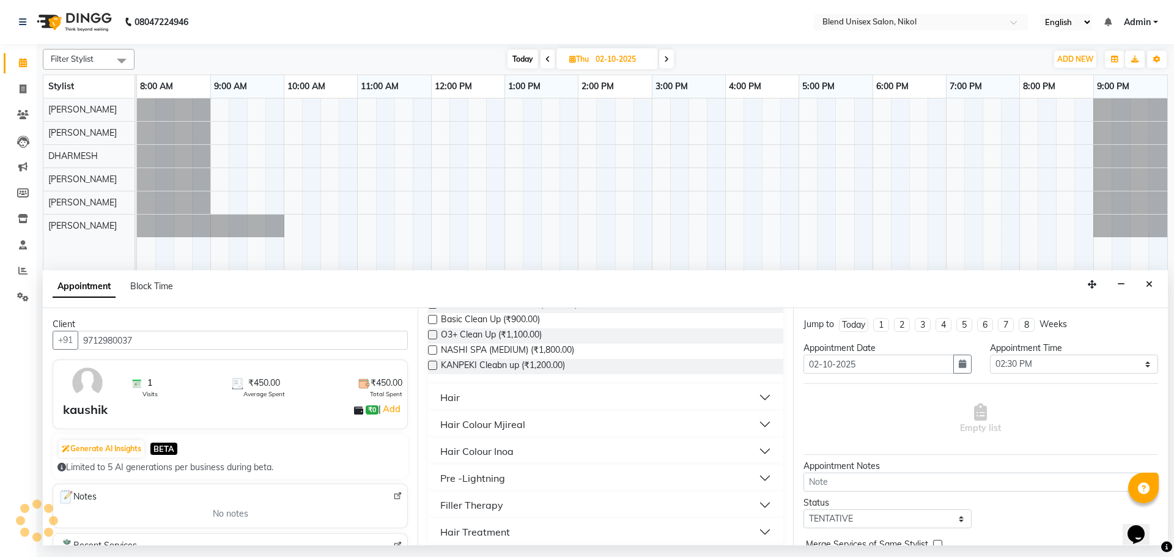
click at [452, 396] on div "Hair" at bounding box center [450, 397] width 20 height 15
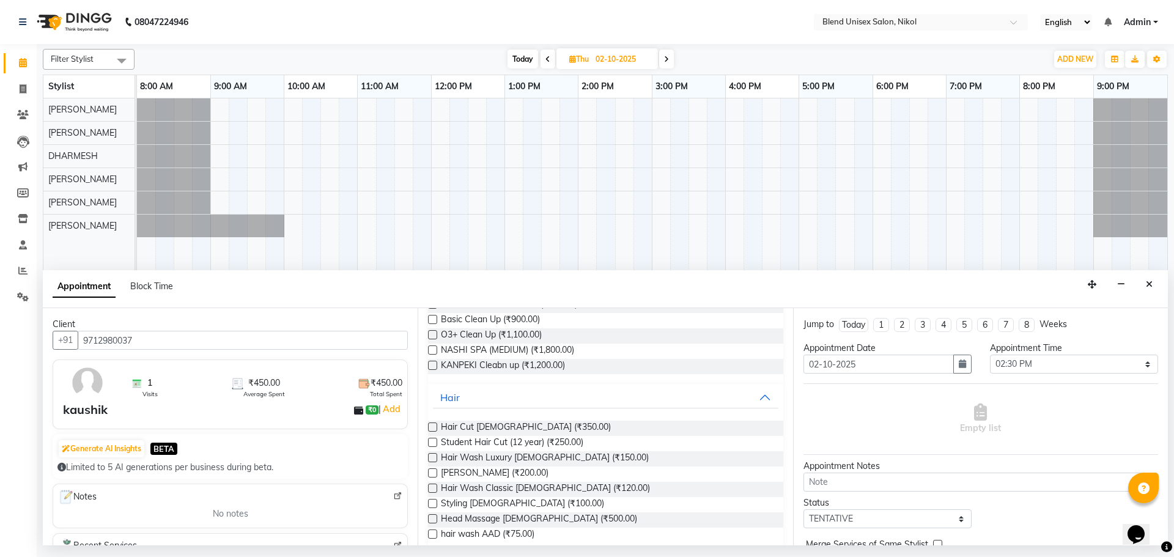
click at [430, 424] on label at bounding box center [432, 427] width 9 height 9
click at [430, 424] on input "checkbox" at bounding box center [432, 428] width 8 height 8
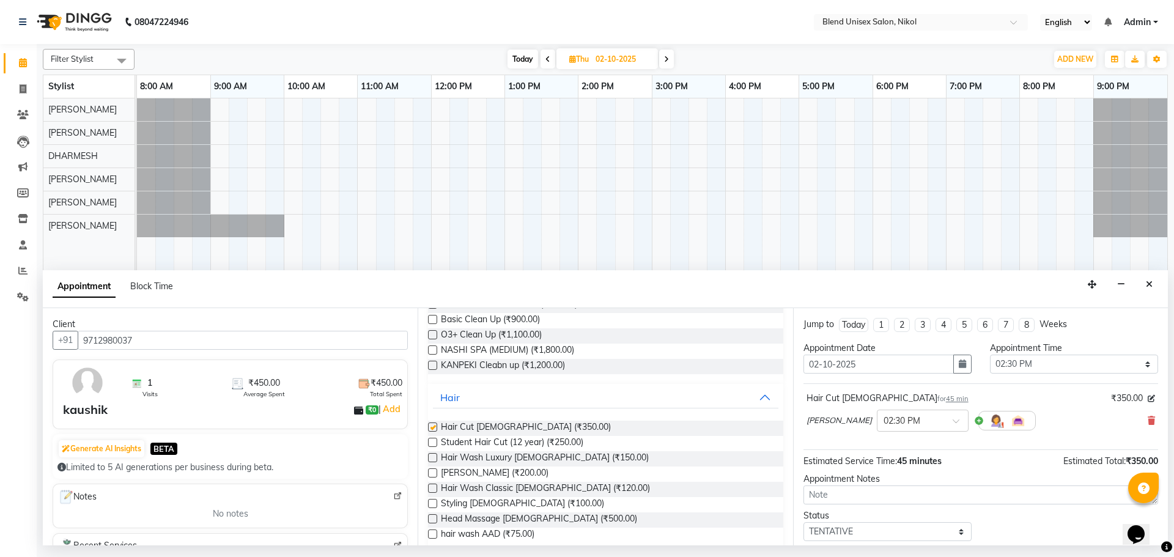
checkbox input "false"
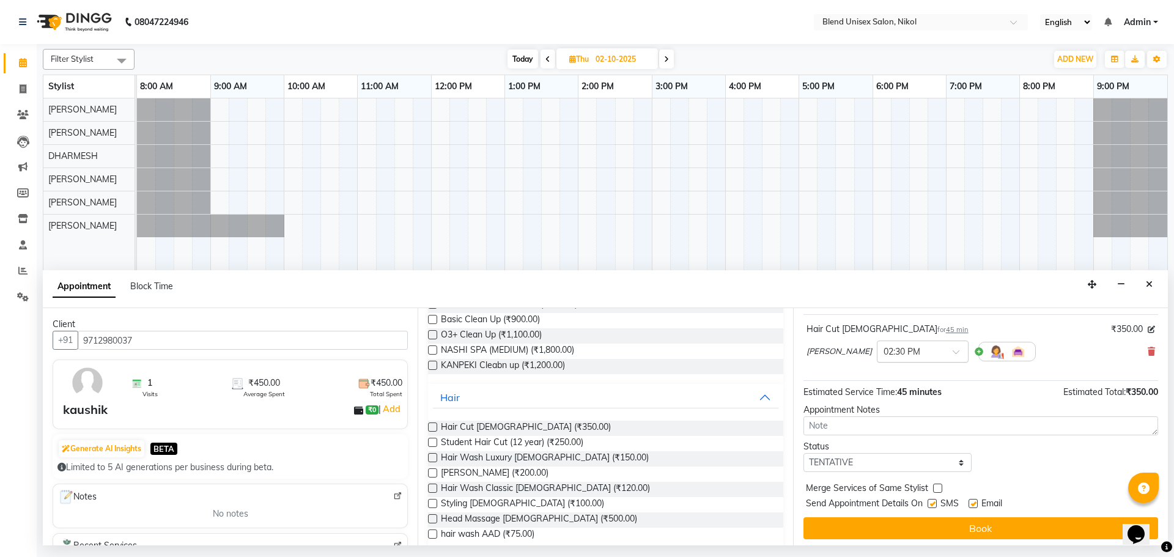
scroll to position [73, 0]
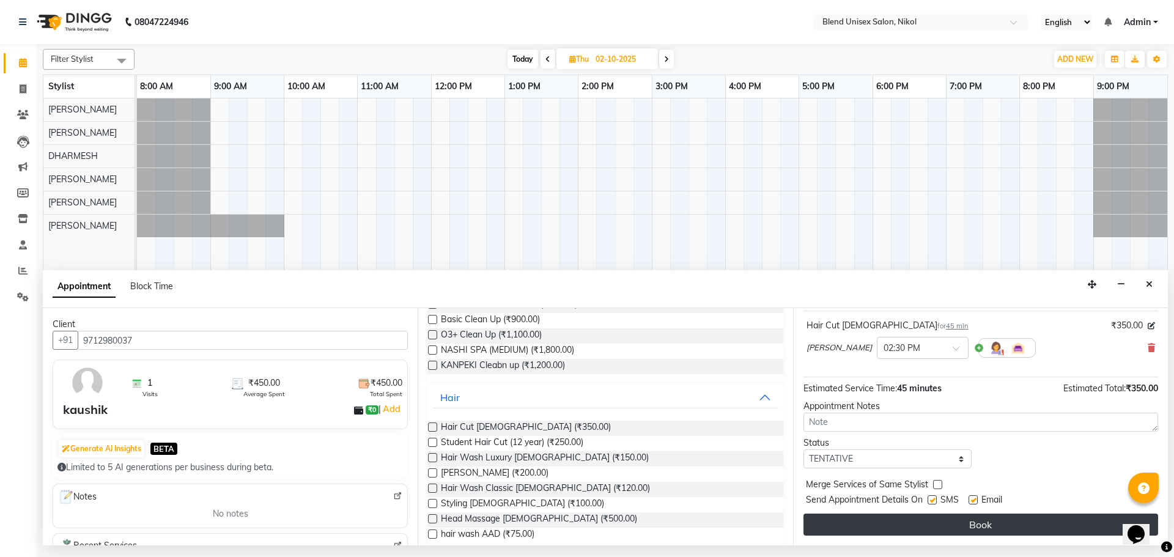
click at [918, 515] on button "Book" at bounding box center [981, 525] width 355 height 22
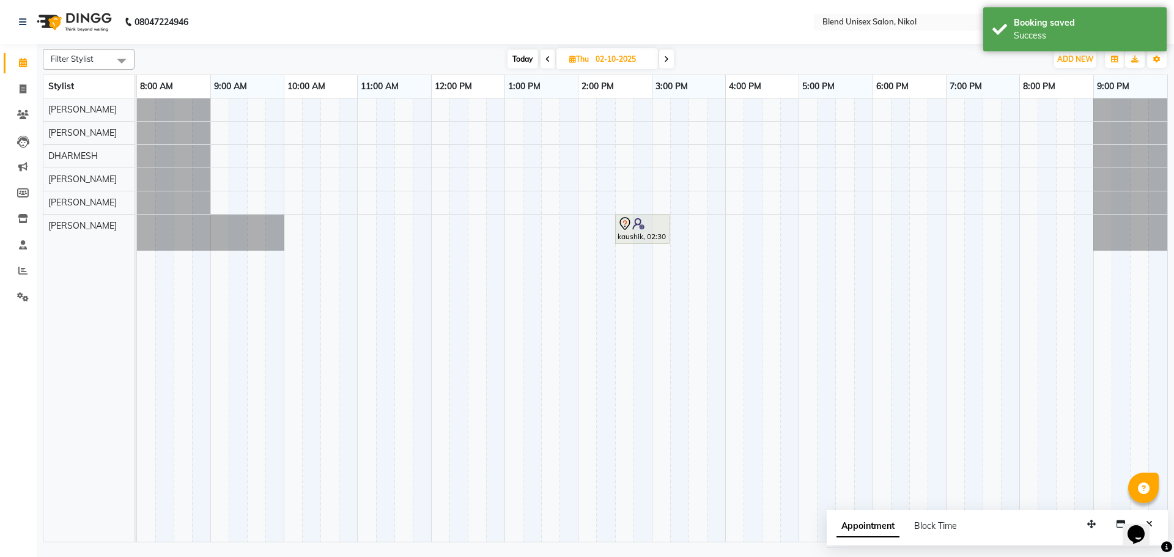
click at [523, 62] on span "Today" at bounding box center [523, 59] width 31 height 19
type input "01-10-2025"
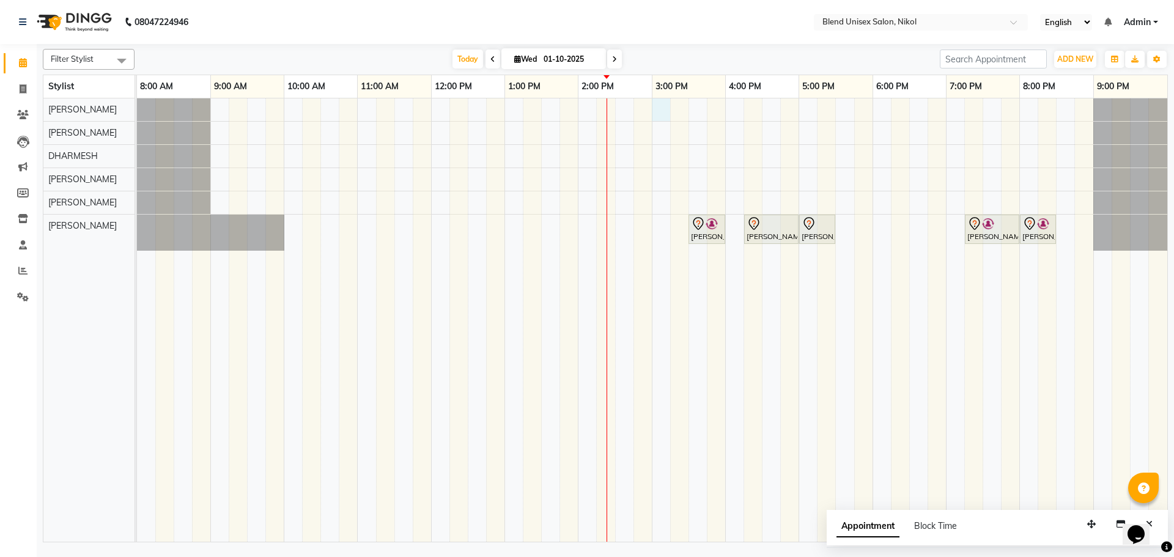
click at [658, 103] on div "[PERSON_NAME], TK02, 03:30 PM-04:00 PM, [PERSON_NAME], TK03, 04:15 PM-05:00 PM,…" at bounding box center [652, 319] width 1030 height 443
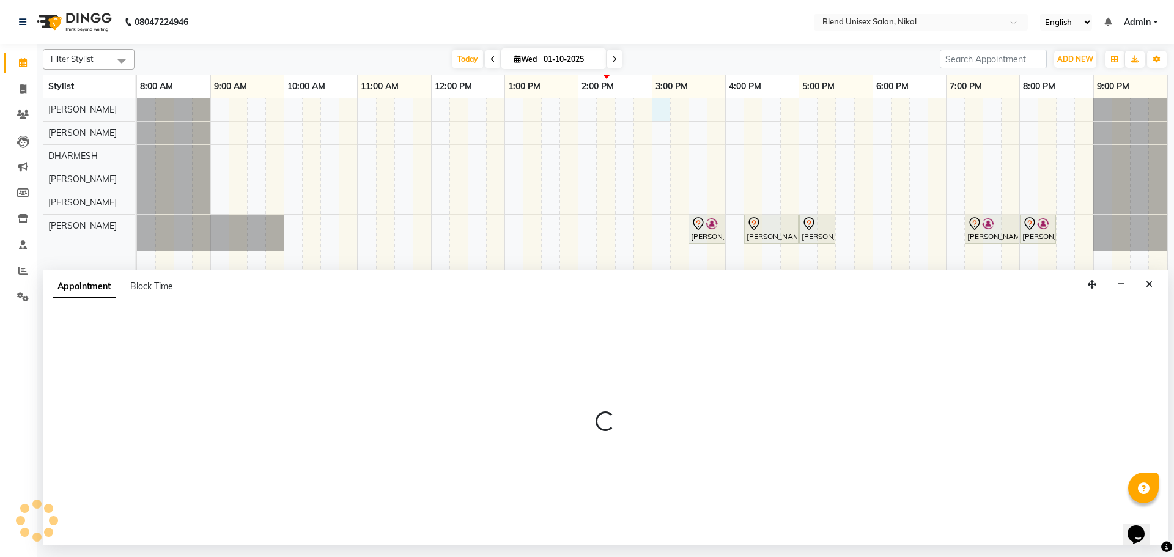
select select "74694"
select select "tentative"
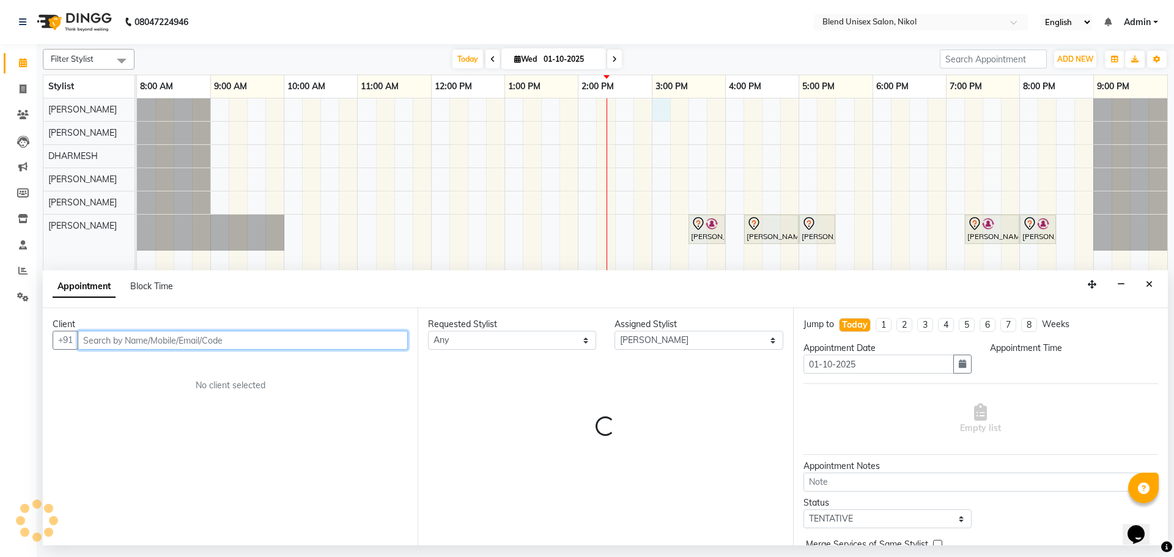
select select "900"
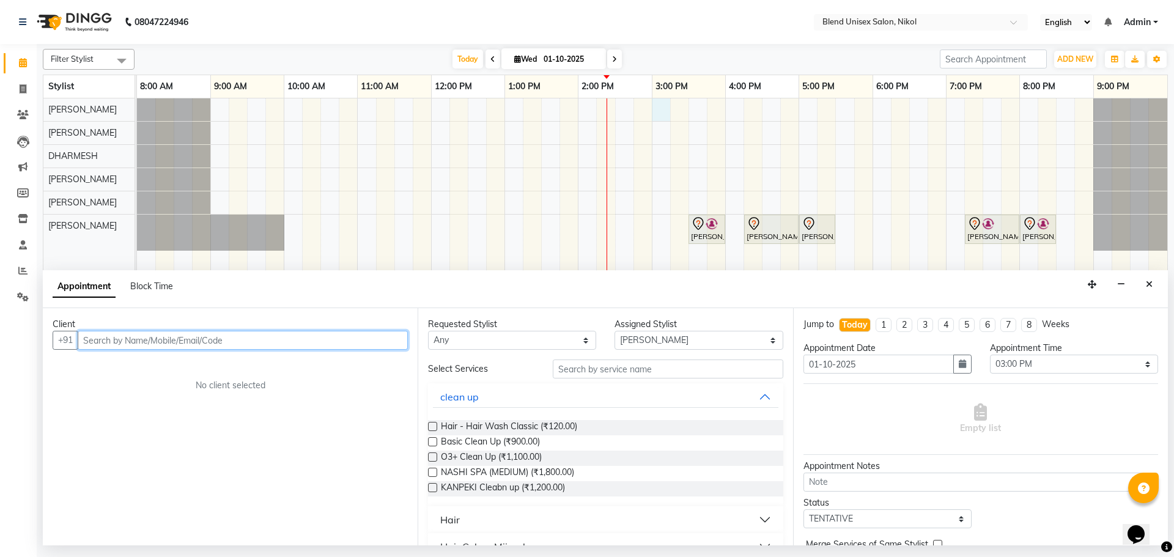
click at [103, 338] on input "text" at bounding box center [243, 340] width 330 height 19
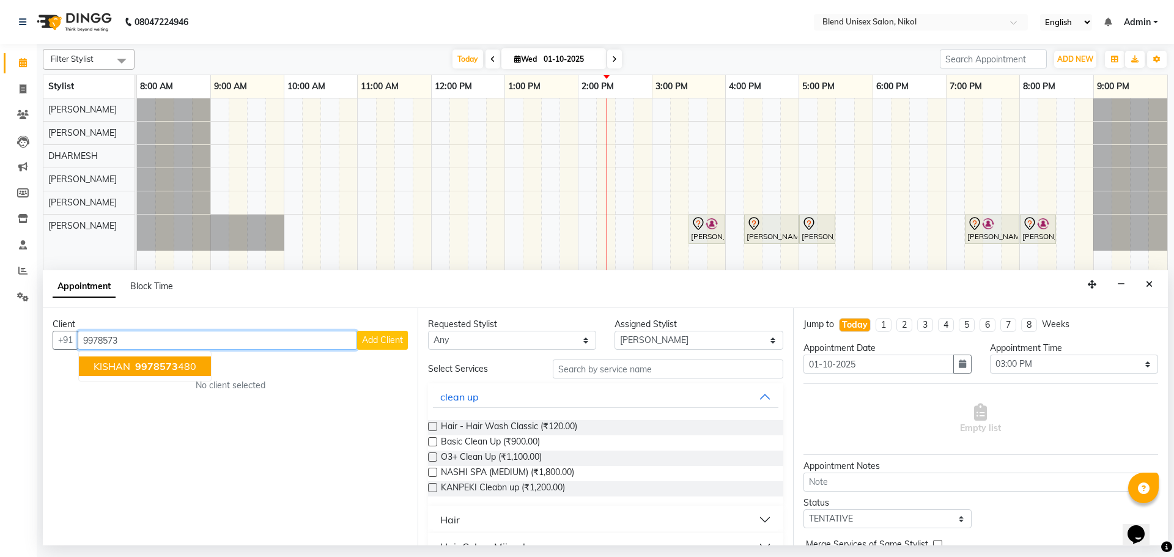
click at [166, 365] on span "9978573" at bounding box center [156, 366] width 43 height 12
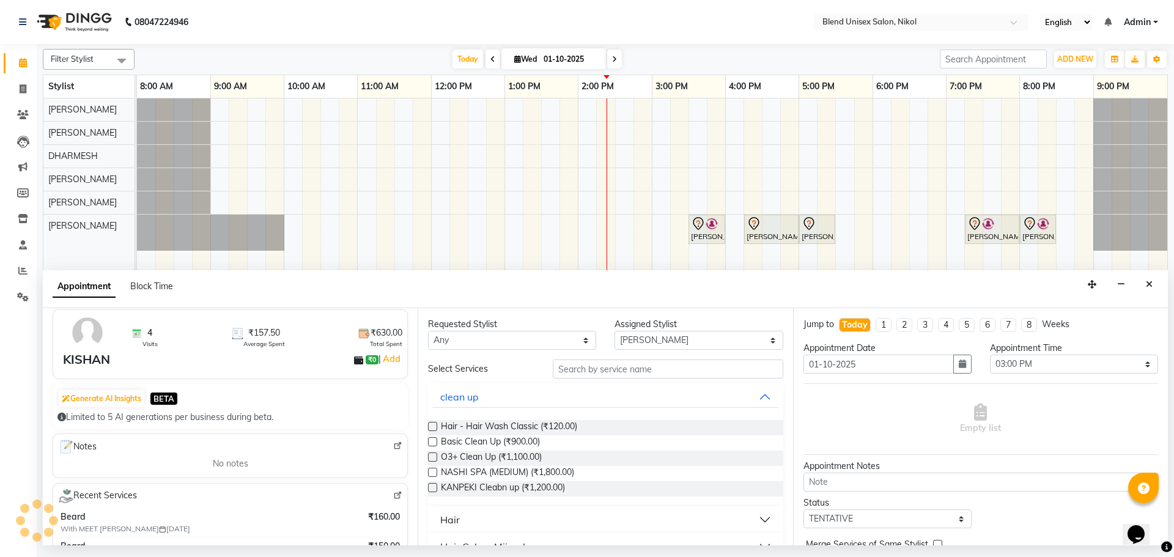
scroll to position [0, 0]
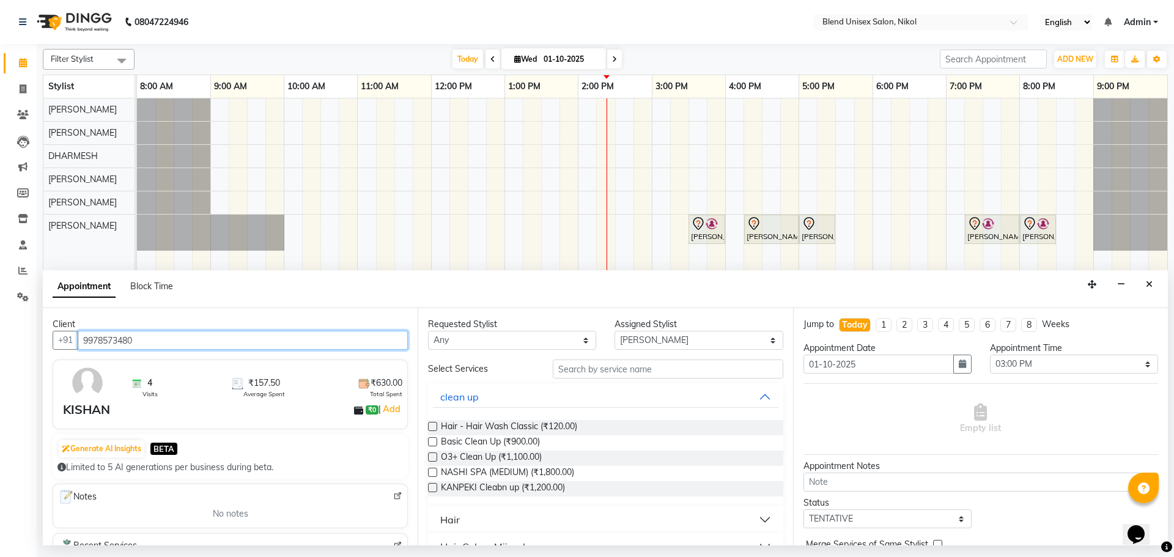
type input "9978573480"
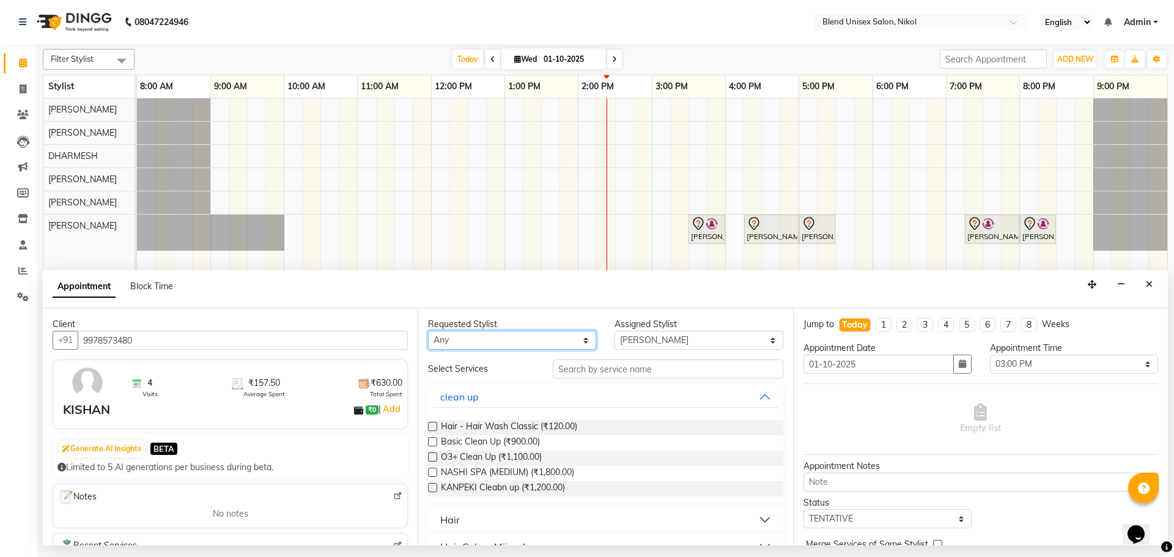
click at [525, 342] on select "Any [PERSON_NAME] AYESHA [PERSON_NAME] KAJAL NAYI [PERSON_NAME] [PERSON_NAME]" at bounding box center [512, 340] width 168 height 19
select select "74694"
click at [428, 331] on select "Any [PERSON_NAME] AYESHA [PERSON_NAME] KAJAL NAYI [PERSON_NAME] [PERSON_NAME]" at bounding box center [512, 340] width 168 height 19
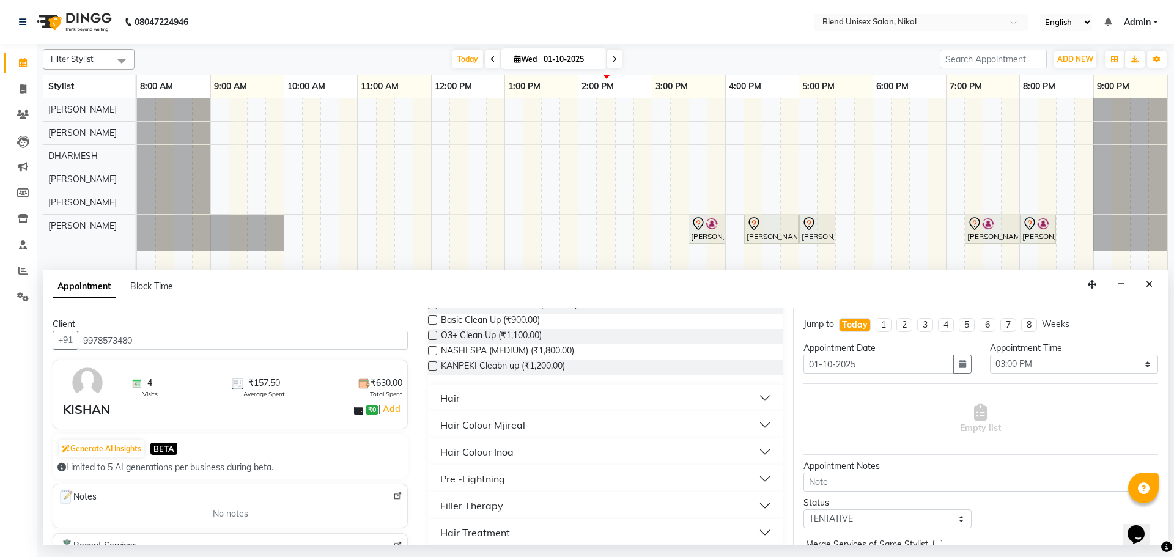
scroll to position [122, 0]
click at [470, 397] on button "Hair" at bounding box center [605, 397] width 345 height 22
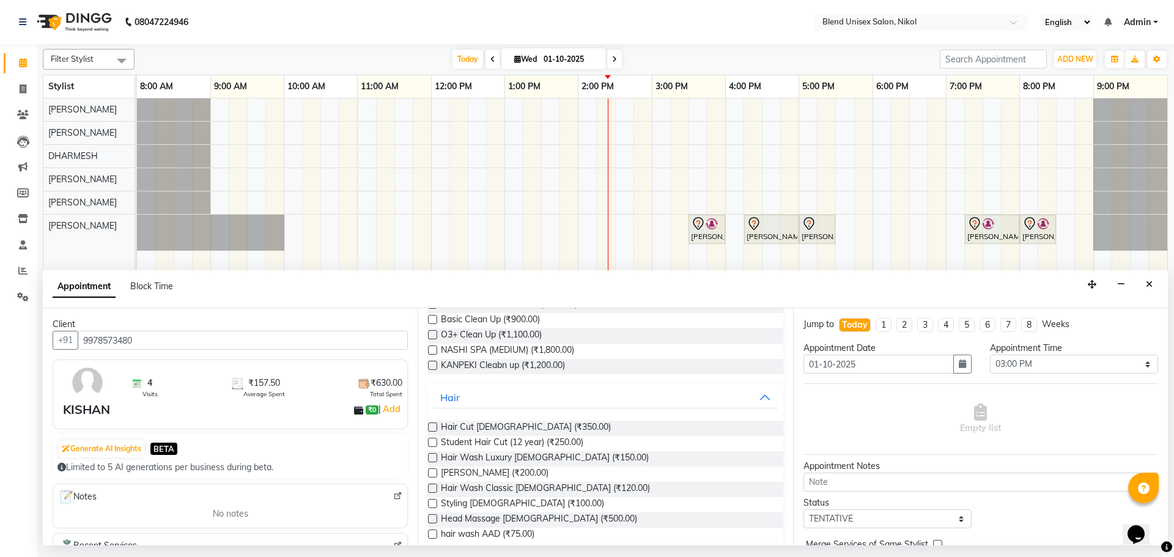
click at [434, 423] on label at bounding box center [432, 427] width 9 height 9
click at [434, 424] on input "checkbox" at bounding box center [432, 428] width 8 height 8
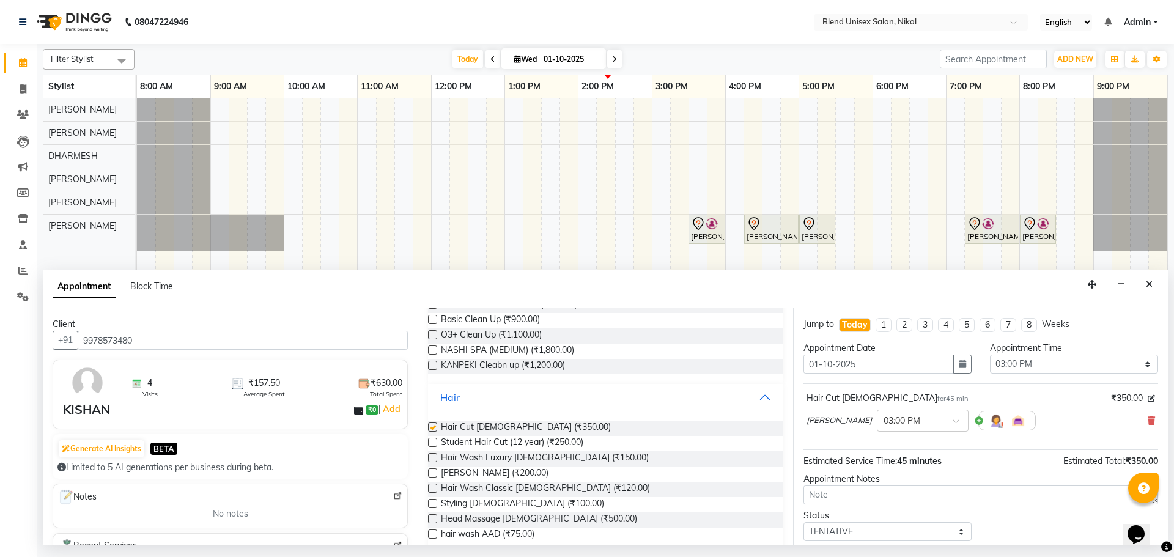
checkbox input "false"
click at [432, 471] on label at bounding box center [432, 472] width 9 height 9
click at [432, 471] on input "checkbox" at bounding box center [432, 474] width 8 height 8
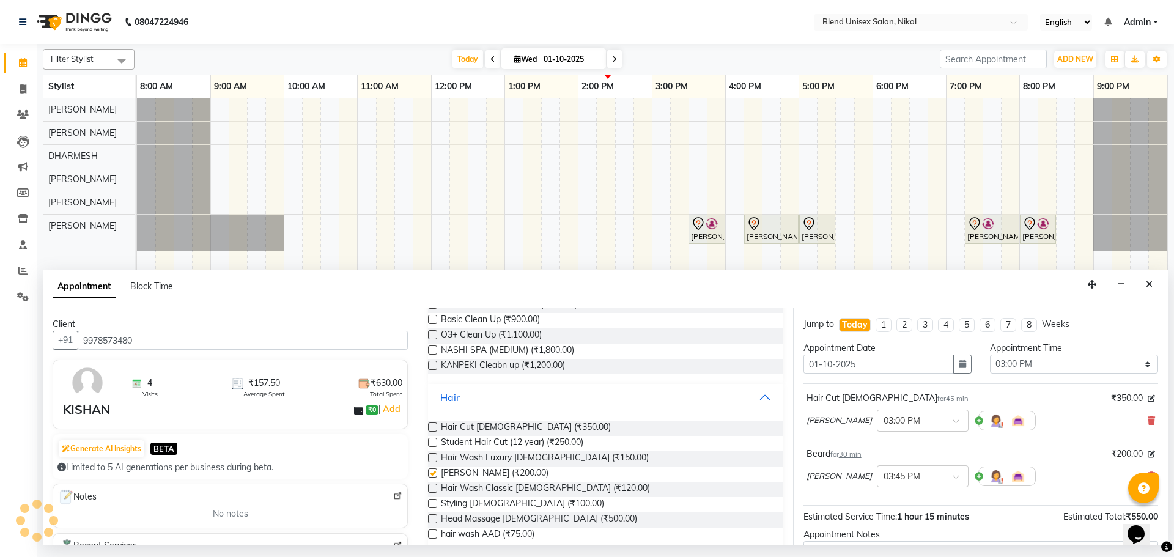
checkbox input "false"
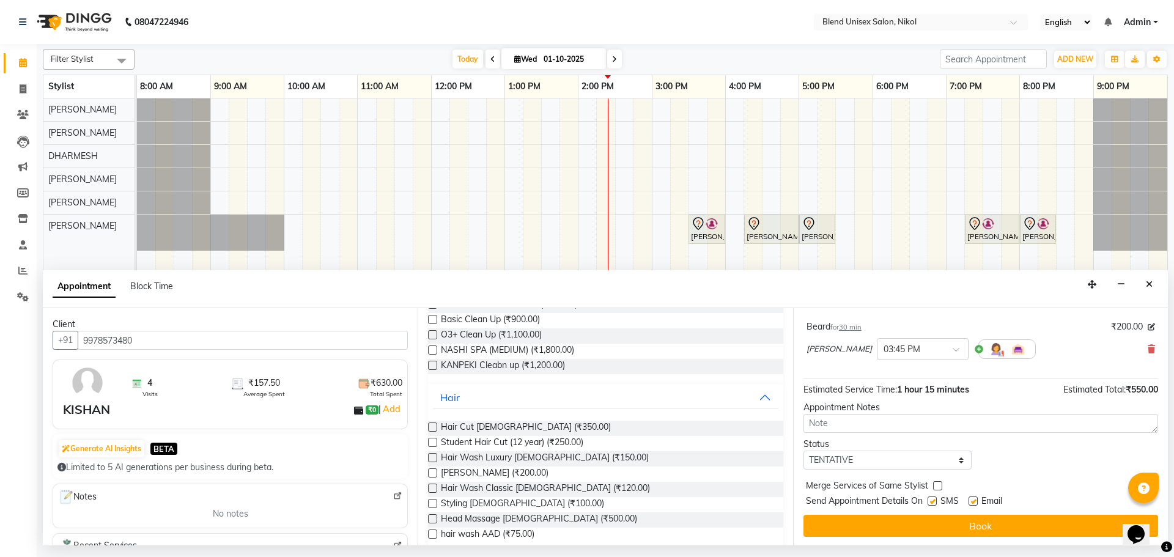
scroll to position [128, 0]
click at [877, 520] on button "Book" at bounding box center [981, 525] width 355 height 22
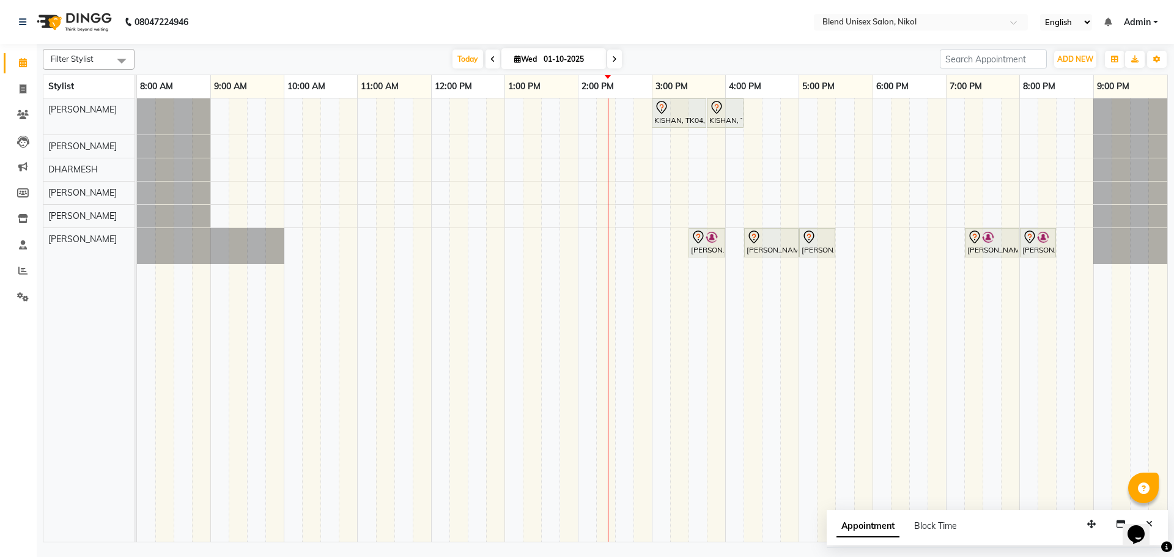
click at [732, 32] on nav "08047224946 Select Location × Blend Unisex Salon, Nikol English ENGLISH Español…" at bounding box center [587, 22] width 1174 height 44
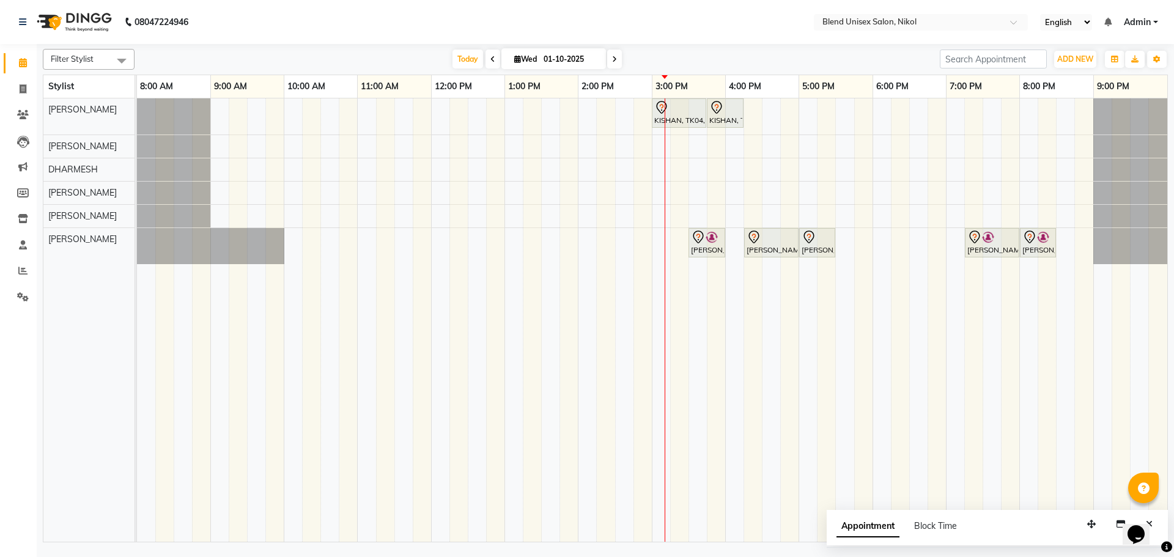
drag, startPoint x: 232, startPoint y: 43, endPoint x: 187, endPoint y: 26, distance: 48.4
